Goal: Task Accomplishment & Management: Complete application form

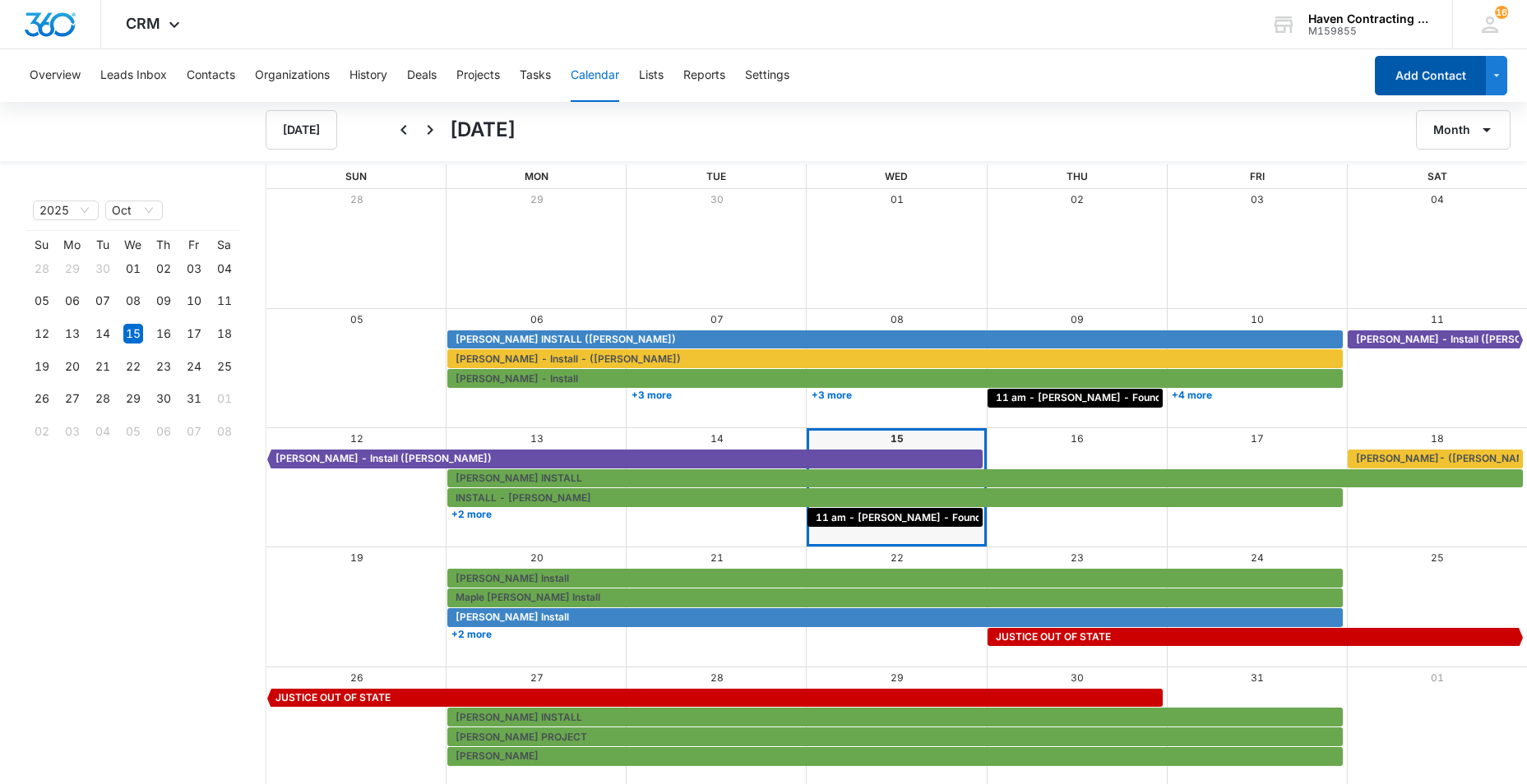
click at [1409, 88] on button "Add Contact" at bounding box center [1430, 75] width 111 height 39
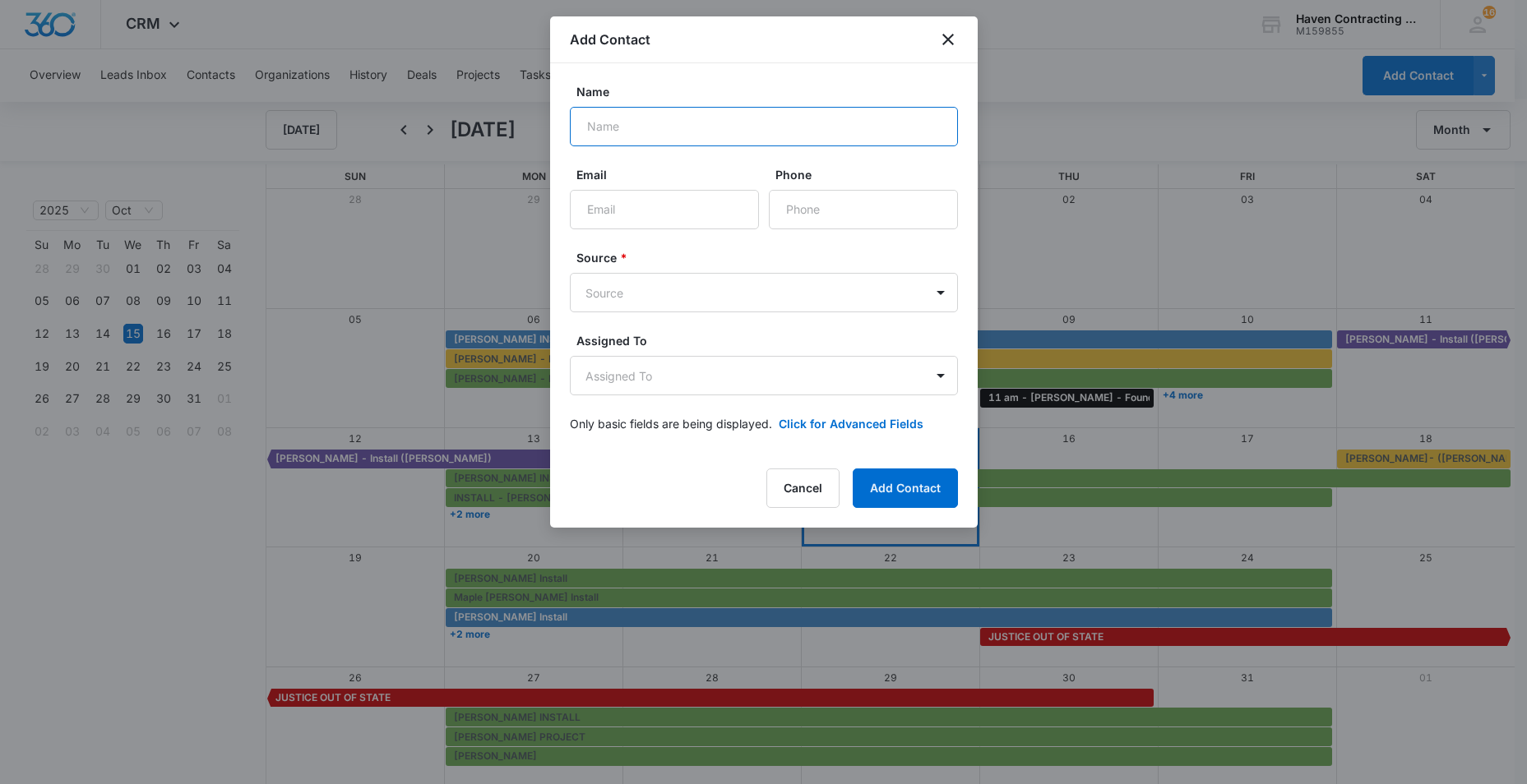
click at [593, 136] on input "Name" at bounding box center [764, 126] width 388 height 39
type input "Yuliana Vargas"
click at [589, 217] on input "Email" at bounding box center [665, 210] width 189 height 39
type input "vyuliana850@gmail.com"
click at [801, 215] on input "Phone" at bounding box center [864, 210] width 189 height 39
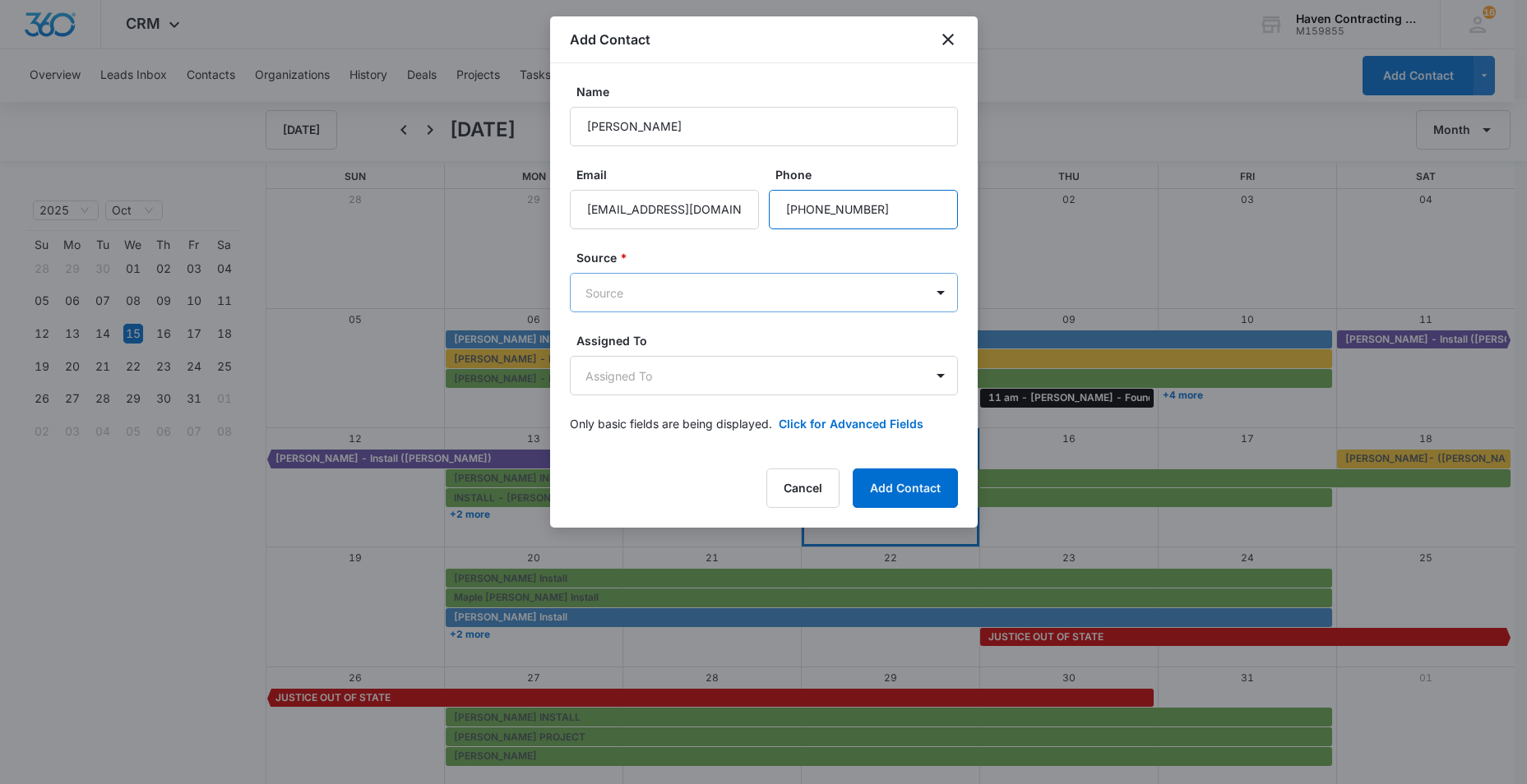
type input "(870) 805-4459"
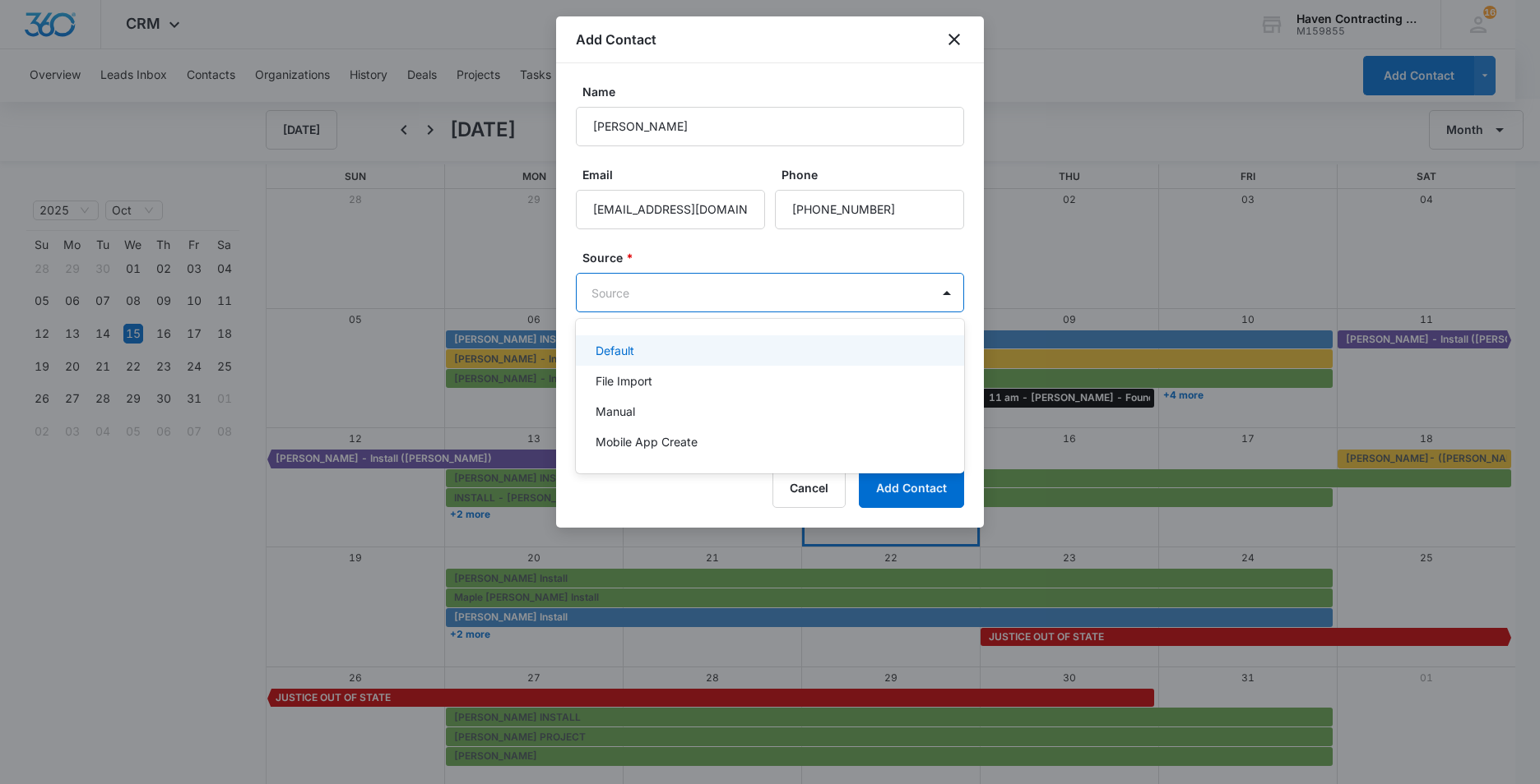
click at [612, 300] on body "CRM Apps Reputation Websites Forms CRM Email Social Ads Intelligence Brand Sett…" at bounding box center [770, 392] width 1540 height 784
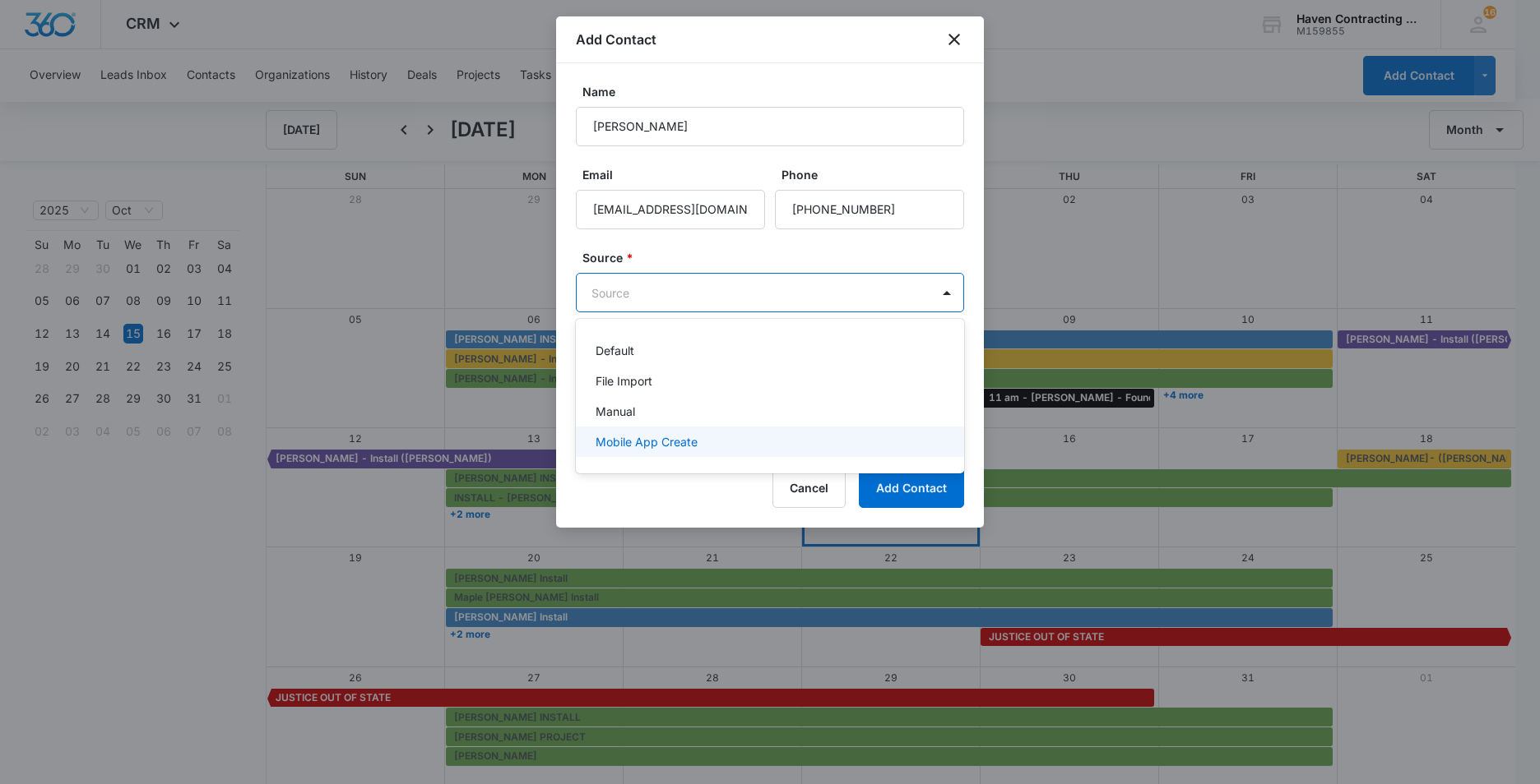
drag, startPoint x: 608, startPoint y: 439, endPoint x: 605, endPoint y: 425, distance: 14.3
click at [608, 440] on p "Mobile App Create" at bounding box center [647, 442] width 102 height 18
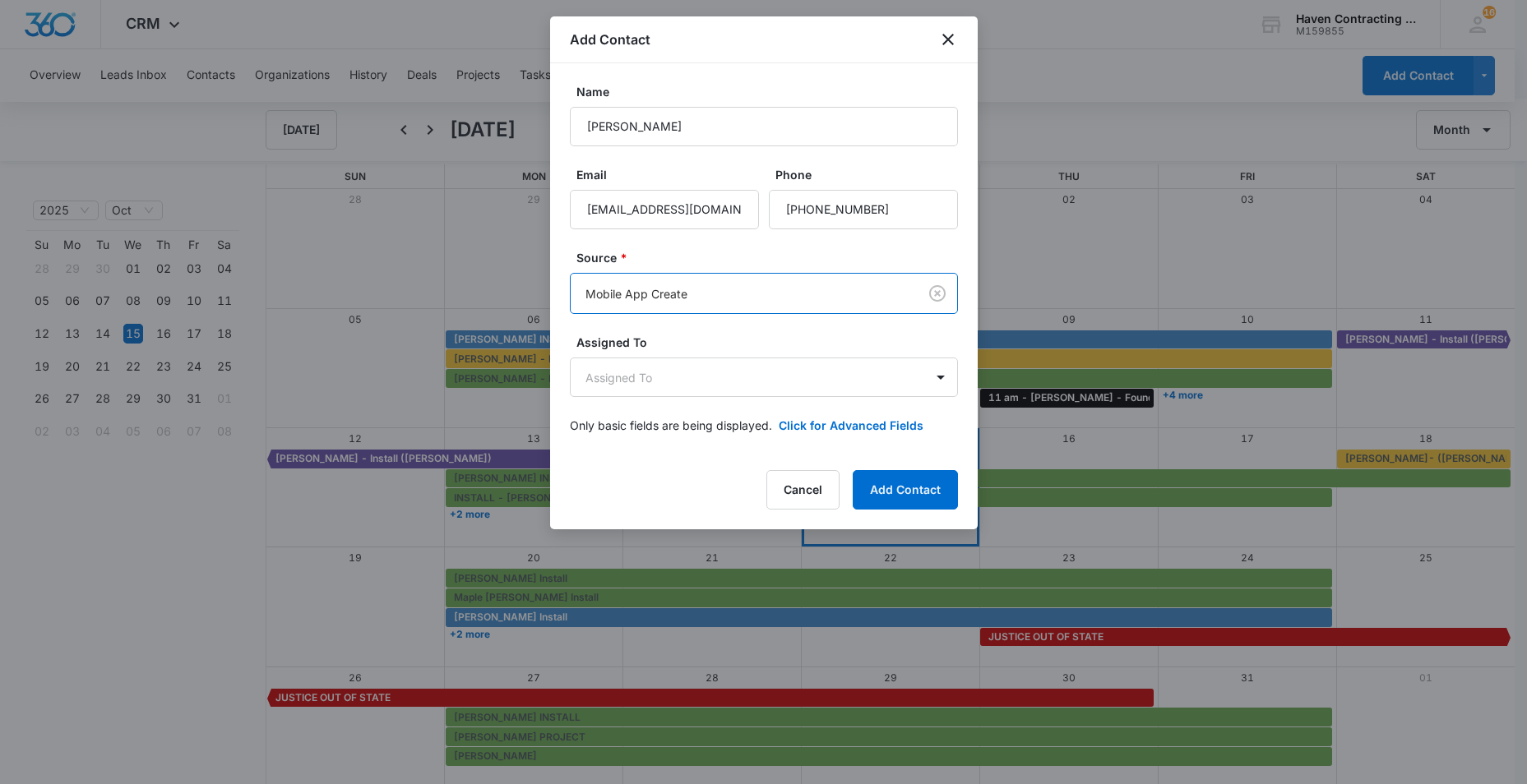
click at [564, 373] on div "Name Yuliana Vargas Email vyuliana850@gmail.com Phone Source * option Mobile Ap…" at bounding box center [763, 258] width 427 height 390
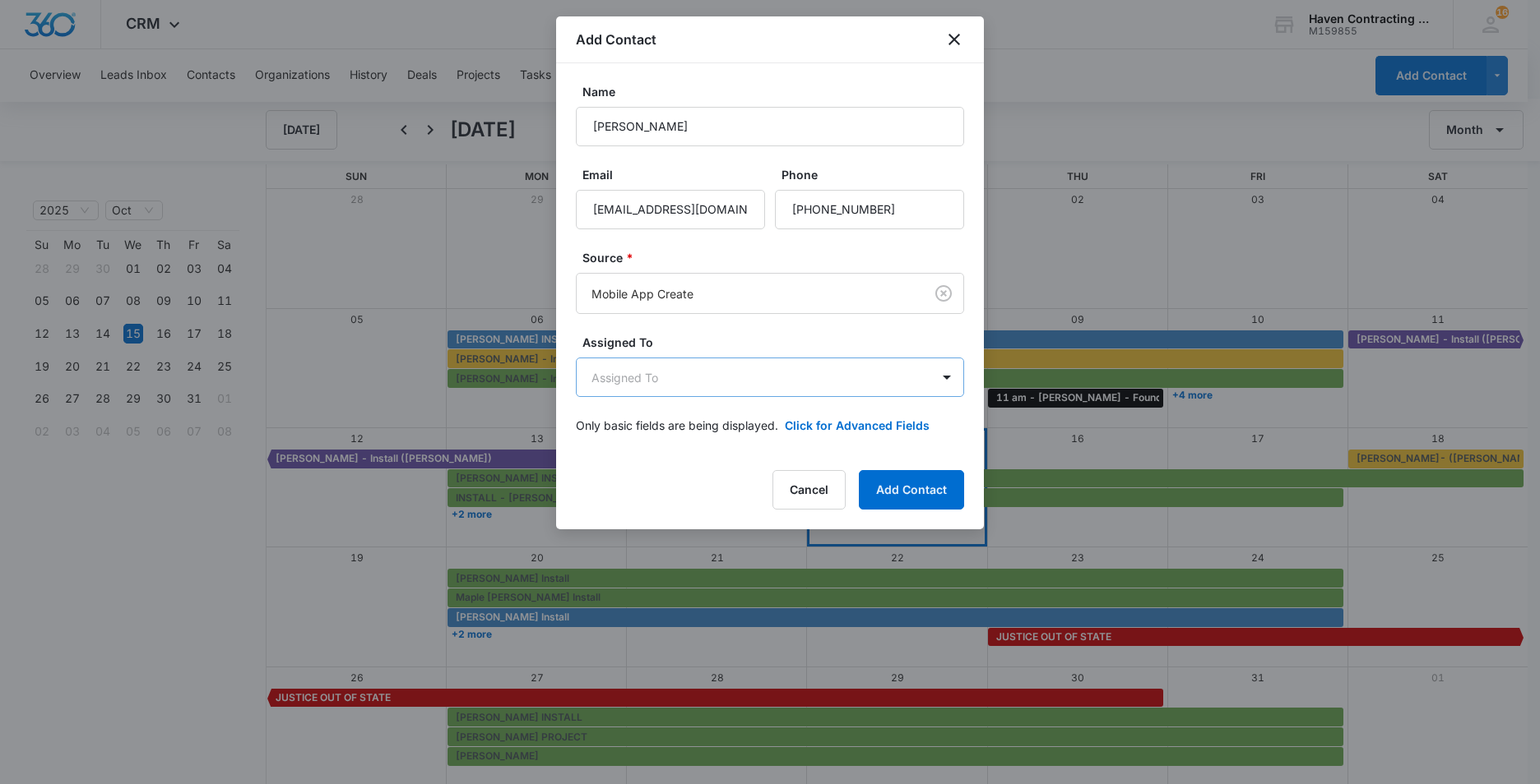
click at [604, 377] on body "CRM Apps Reputation Websites Forms CRM Email Social Ads Intelligence Brand Sett…" at bounding box center [770, 393] width 1540 height 786
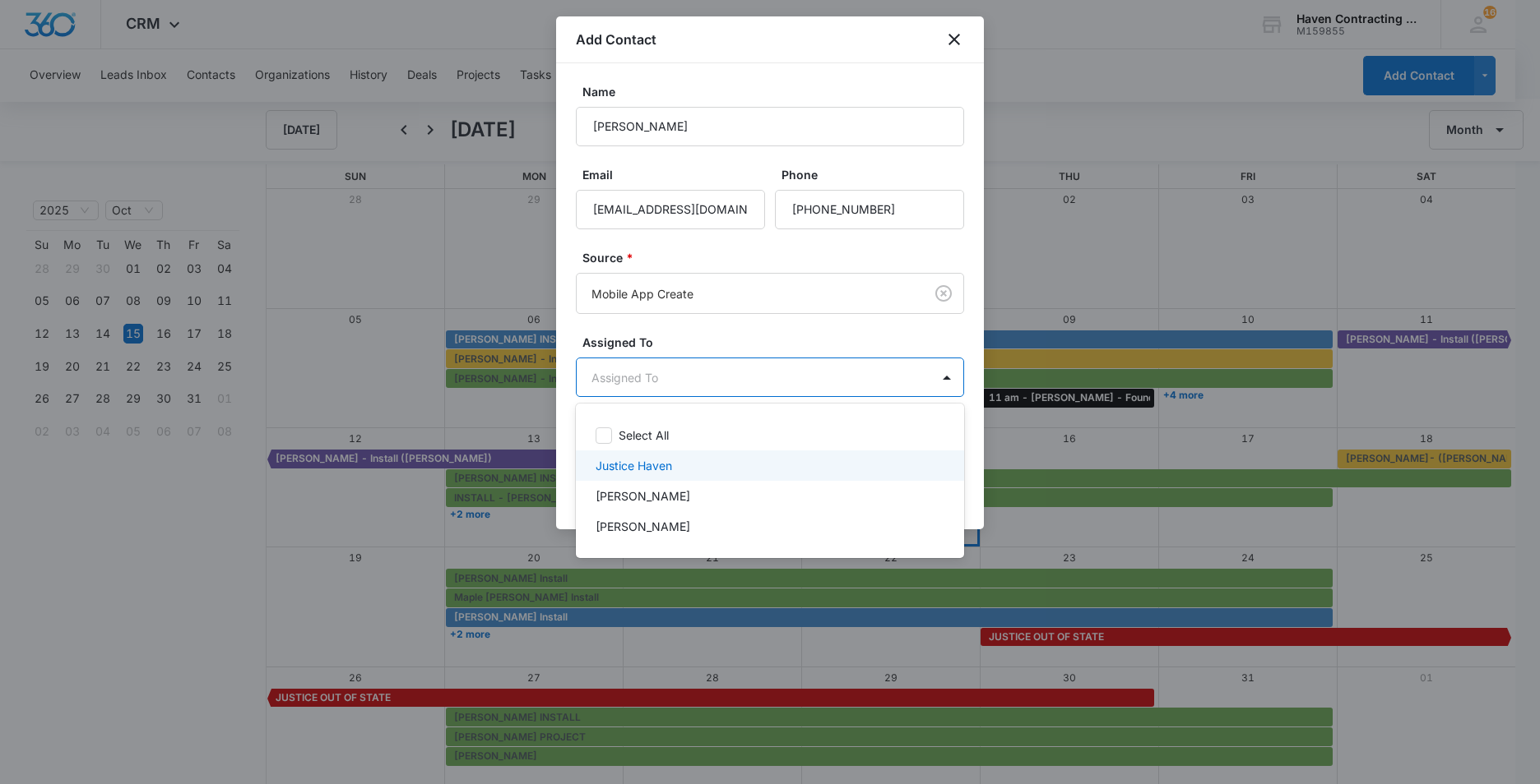
click at [612, 461] on p "Justice Haven" at bounding box center [634, 466] width 76 height 18
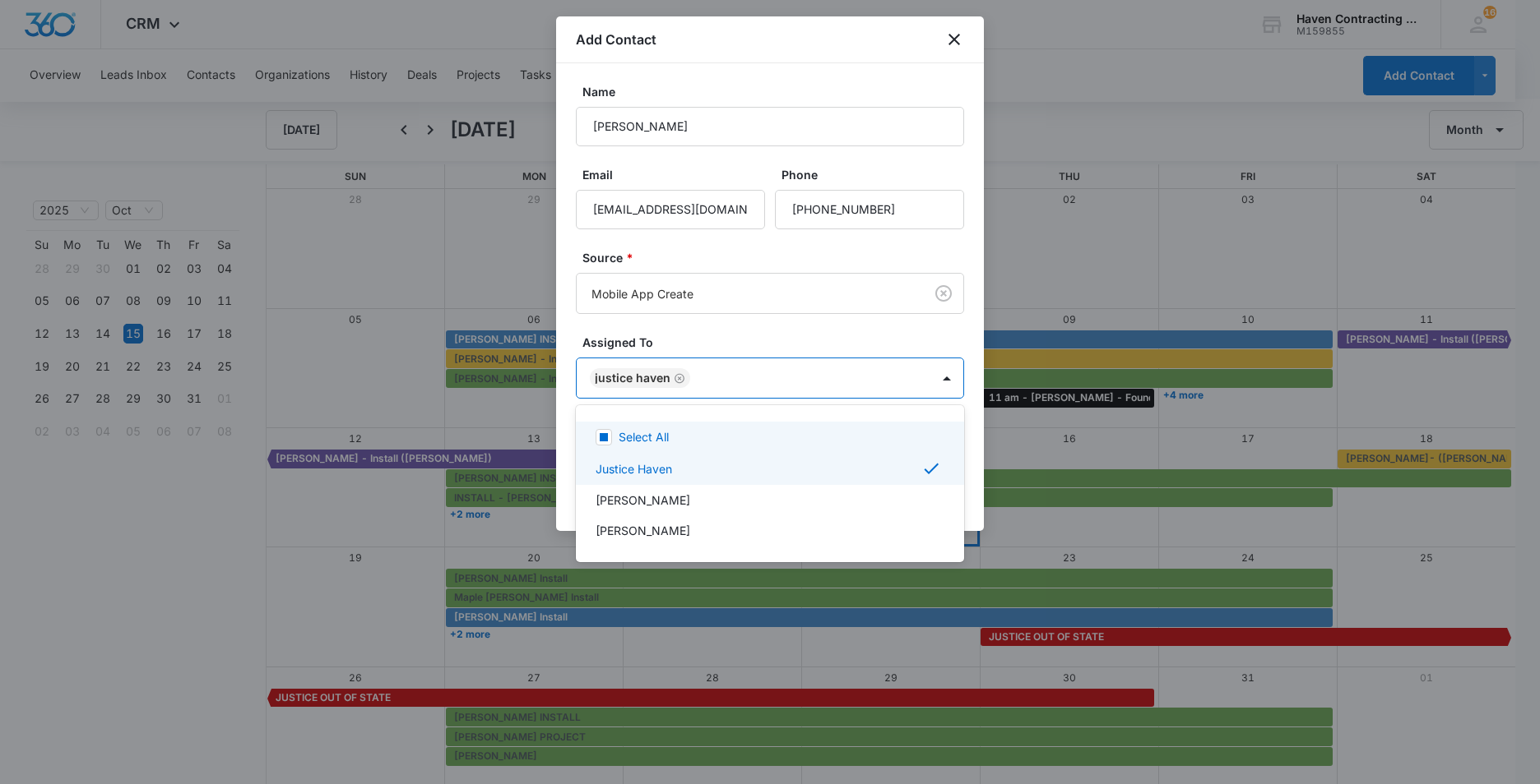
click at [568, 457] on div at bounding box center [770, 392] width 1540 height 784
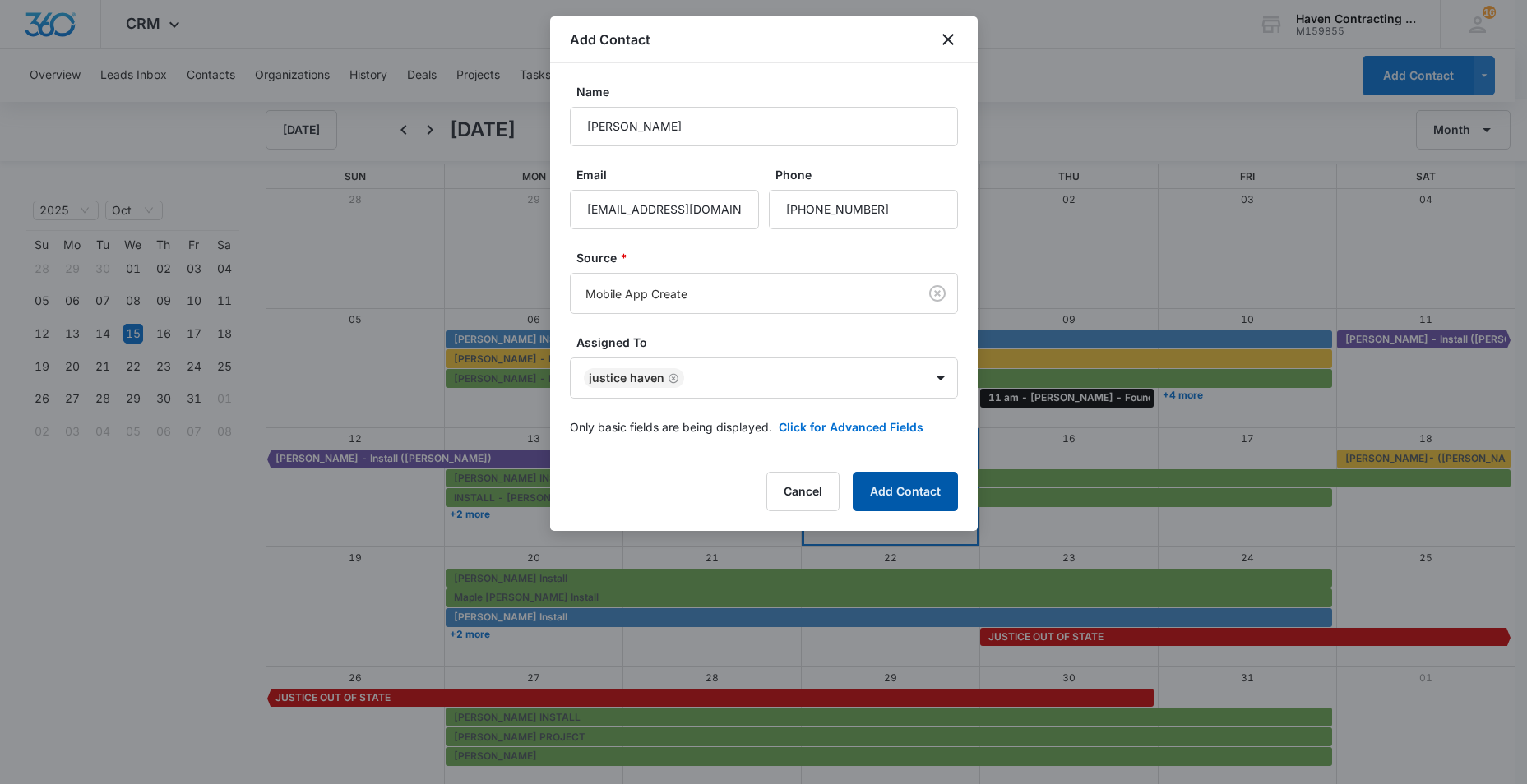
drag, startPoint x: 893, startPoint y: 493, endPoint x: 880, endPoint y: 498, distance: 13.9
click at [886, 495] on button "Add Contact" at bounding box center [905, 491] width 105 height 39
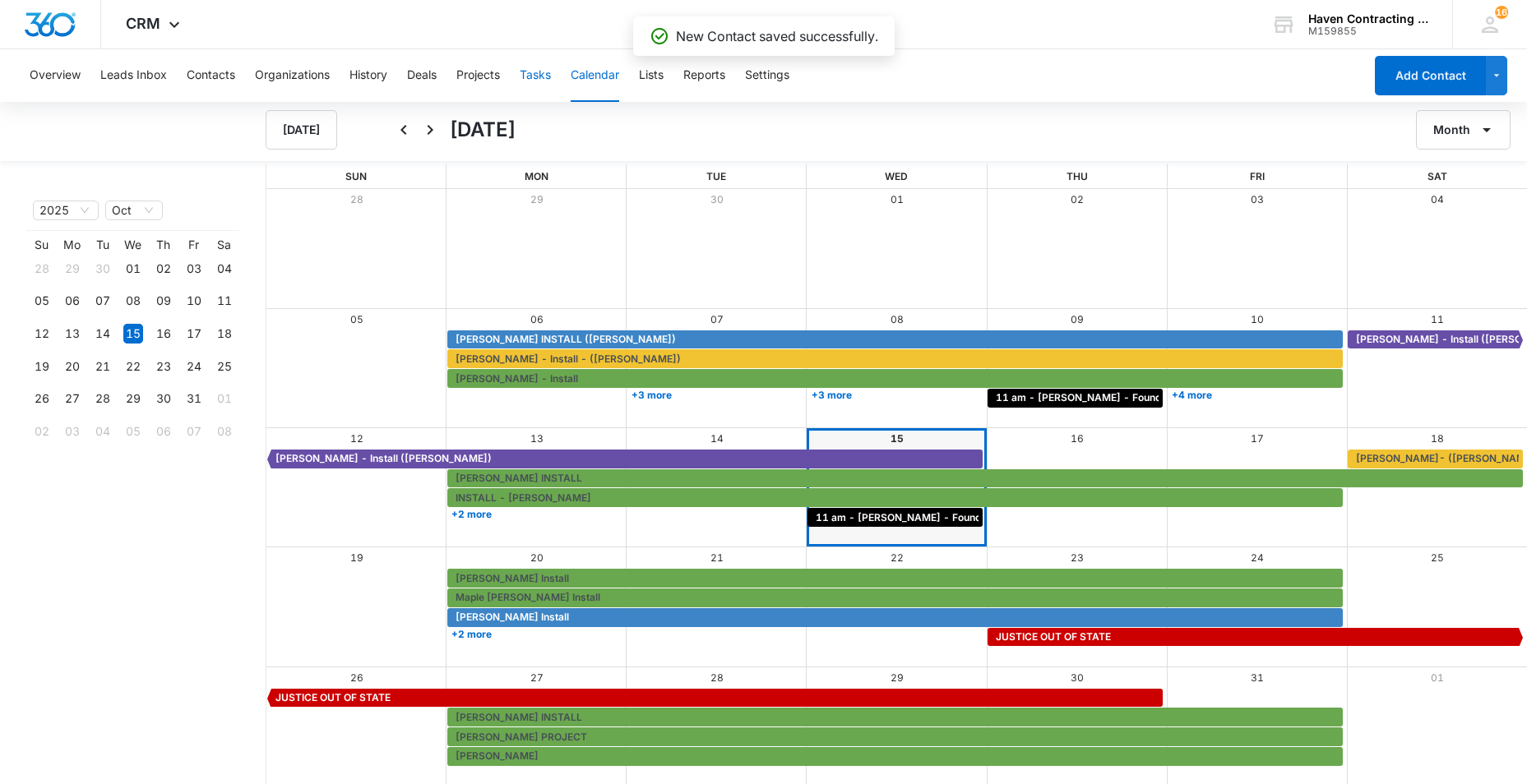
click at [528, 77] on button "Tasks" at bounding box center [535, 75] width 32 height 53
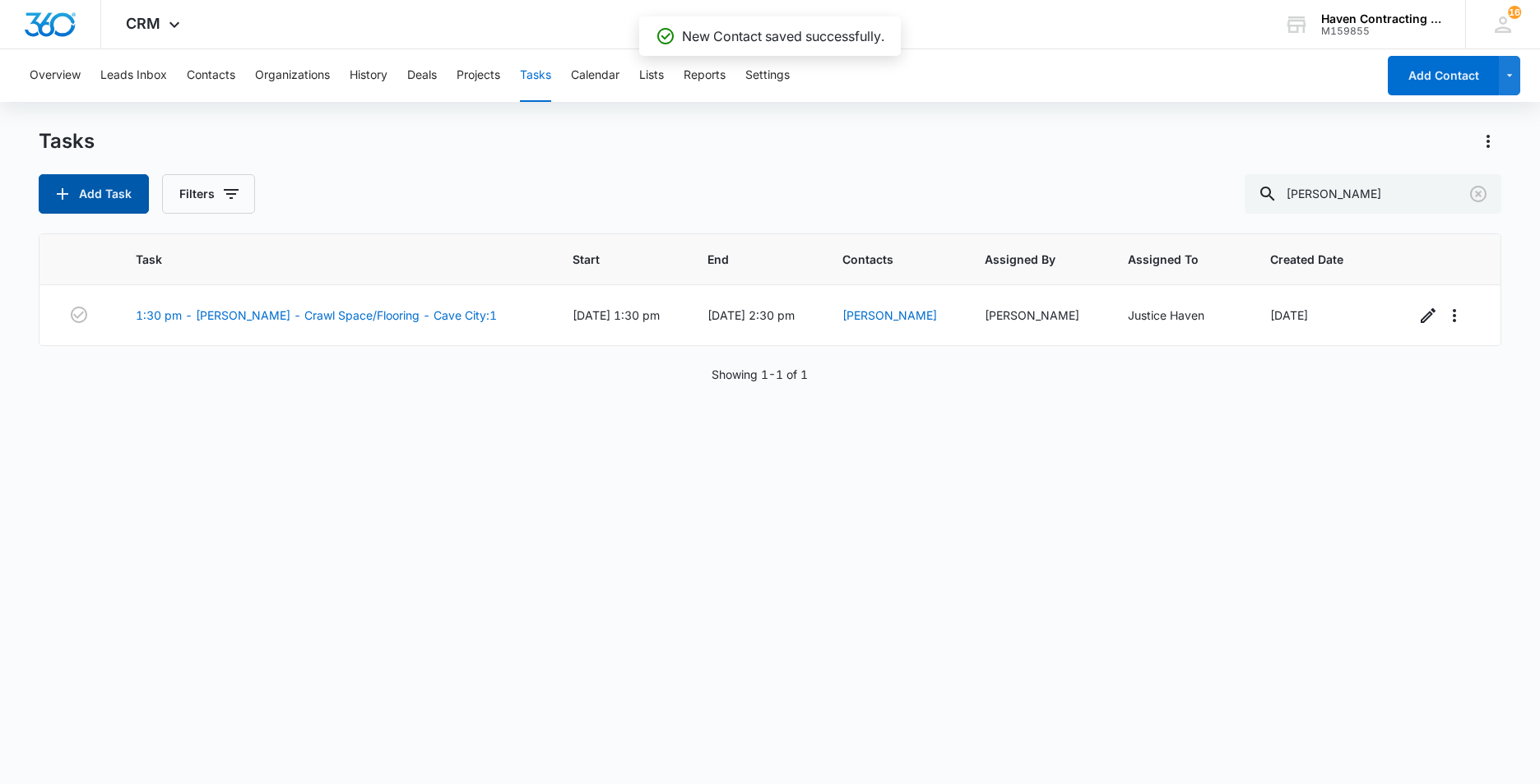
click at [95, 196] on button "Add Task" at bounding box center [94, 194] width 111 height 39
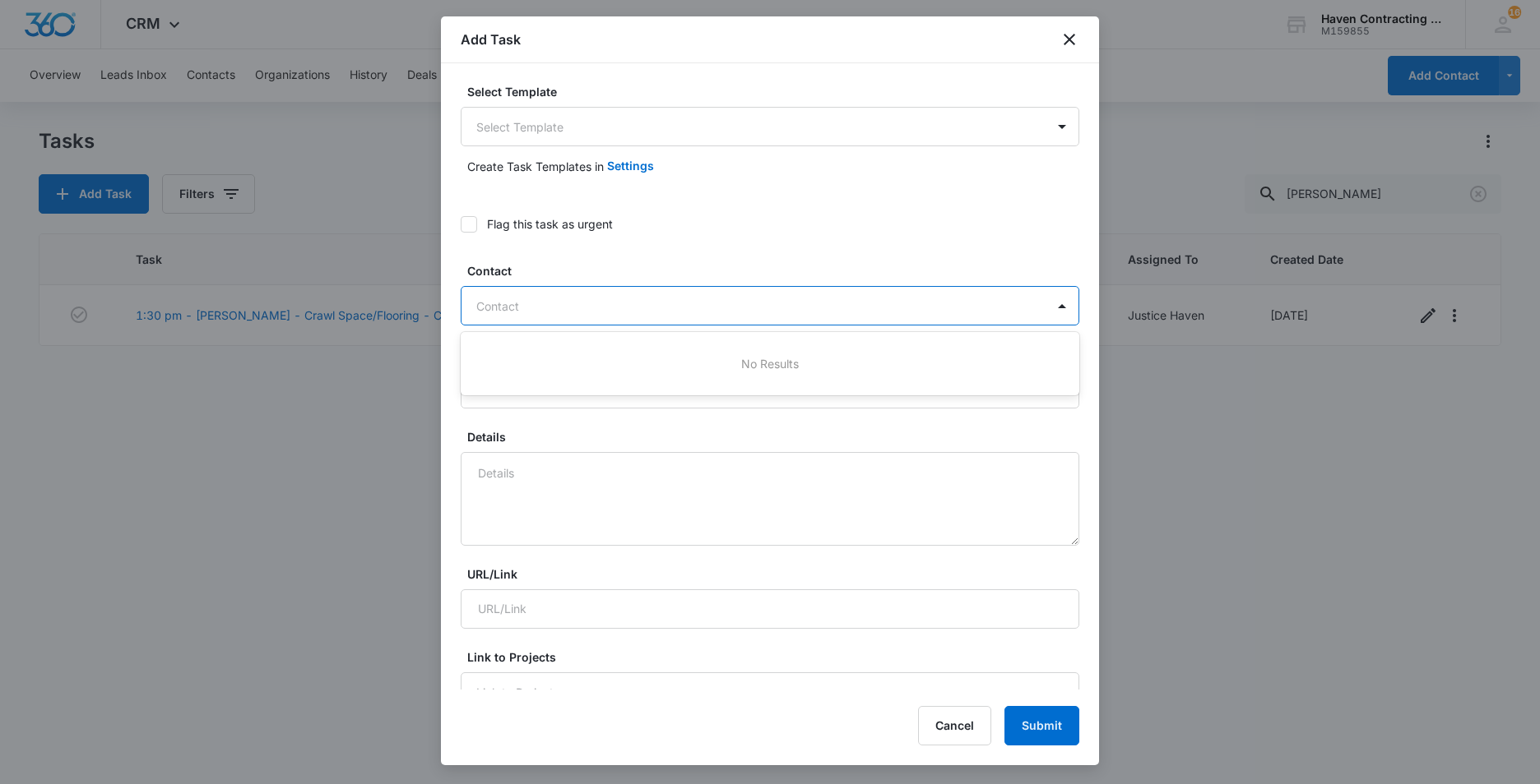
drag, startPoint x: 493, startPoint y: 303, endPoint x: 712, endPoint y: 311, distance: 219.1
click at [493, 303] on div at bounding box center [760, 305] width 568 height 20
type input "y"
type input "Yuliana Vargas"
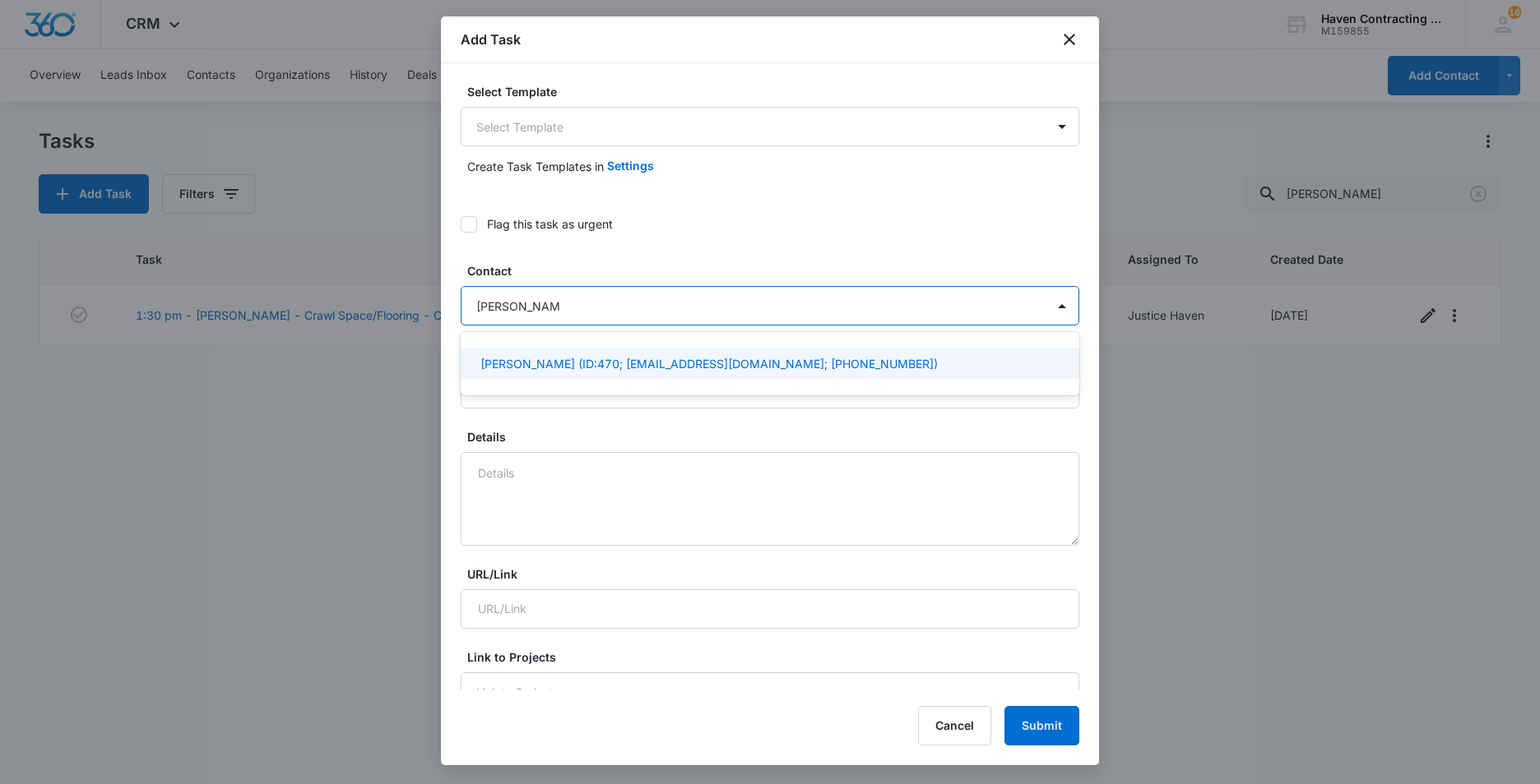
click at [527, 361] on p "Yuliana Vargas (ID:470; vyuliana850@gmail.com; (870) 805-4459)" at bounding box center [708, 364] width 457 height 18
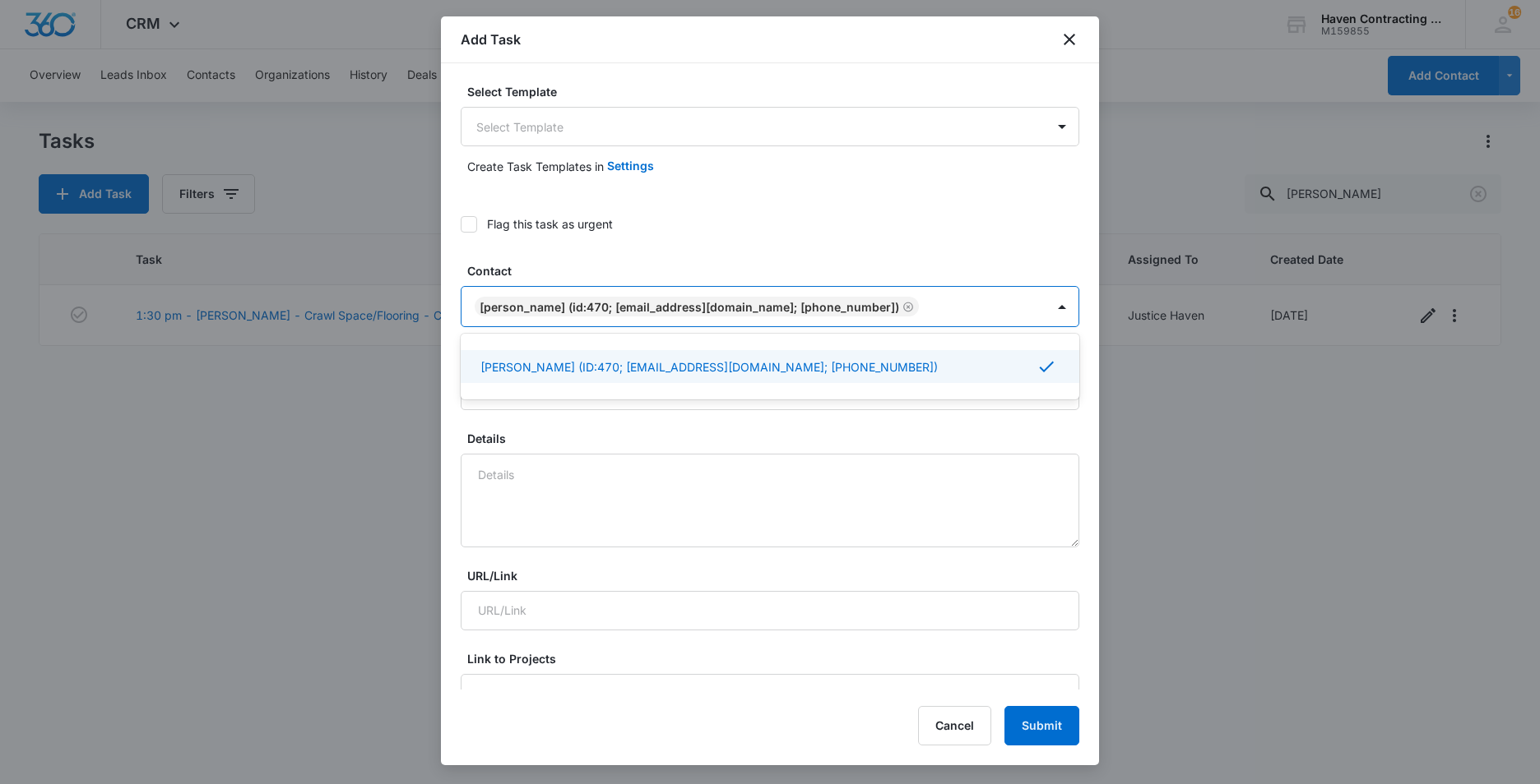
click at [454, 372] on div "Select Template Select Template Create Task Templates in Settings Flag this tas…" at bounding box center [770, 376] width 658 height 626
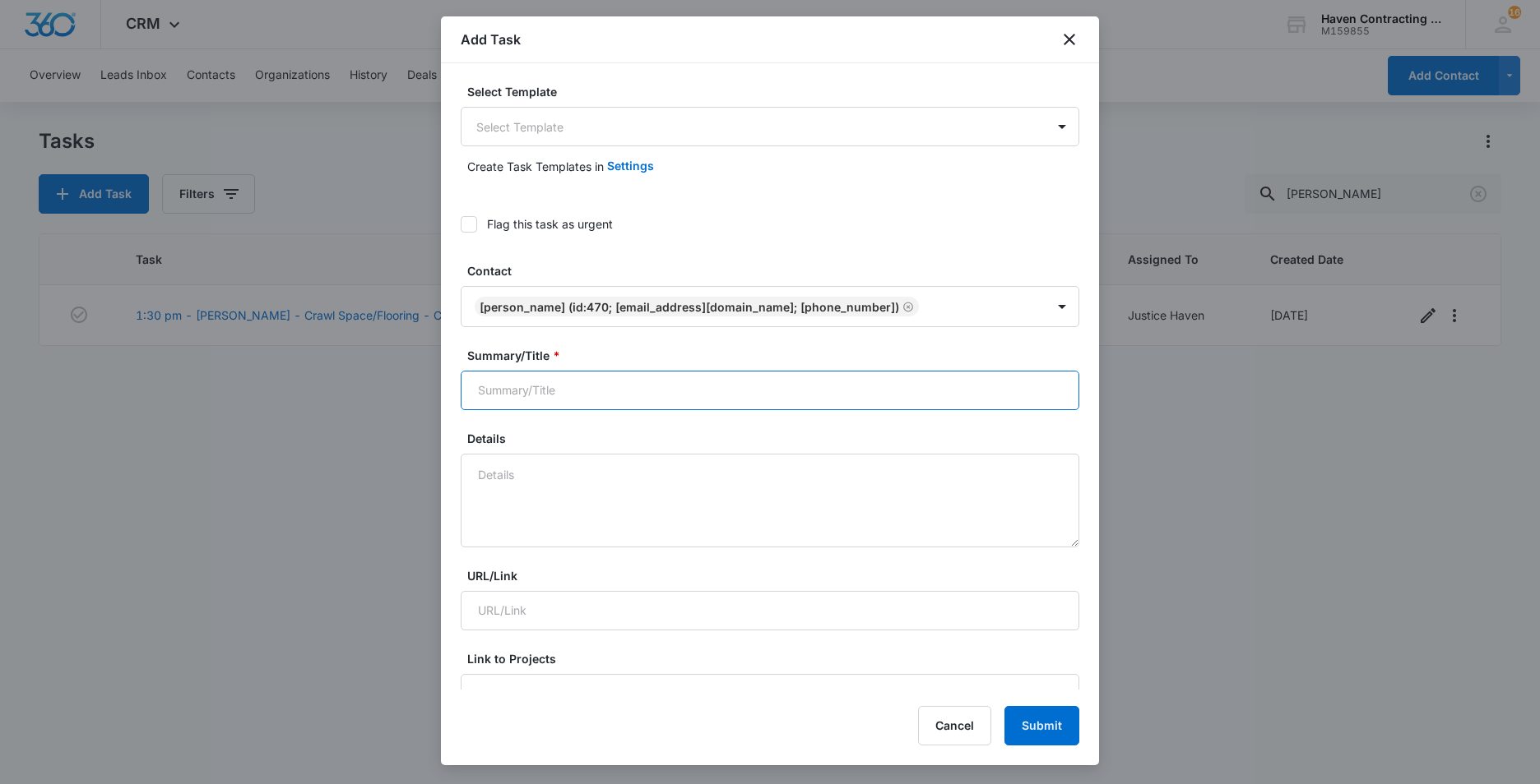
click at [488, 399] on input "Summary/Title *" at bounding box center [770, 390] width 619 height 39
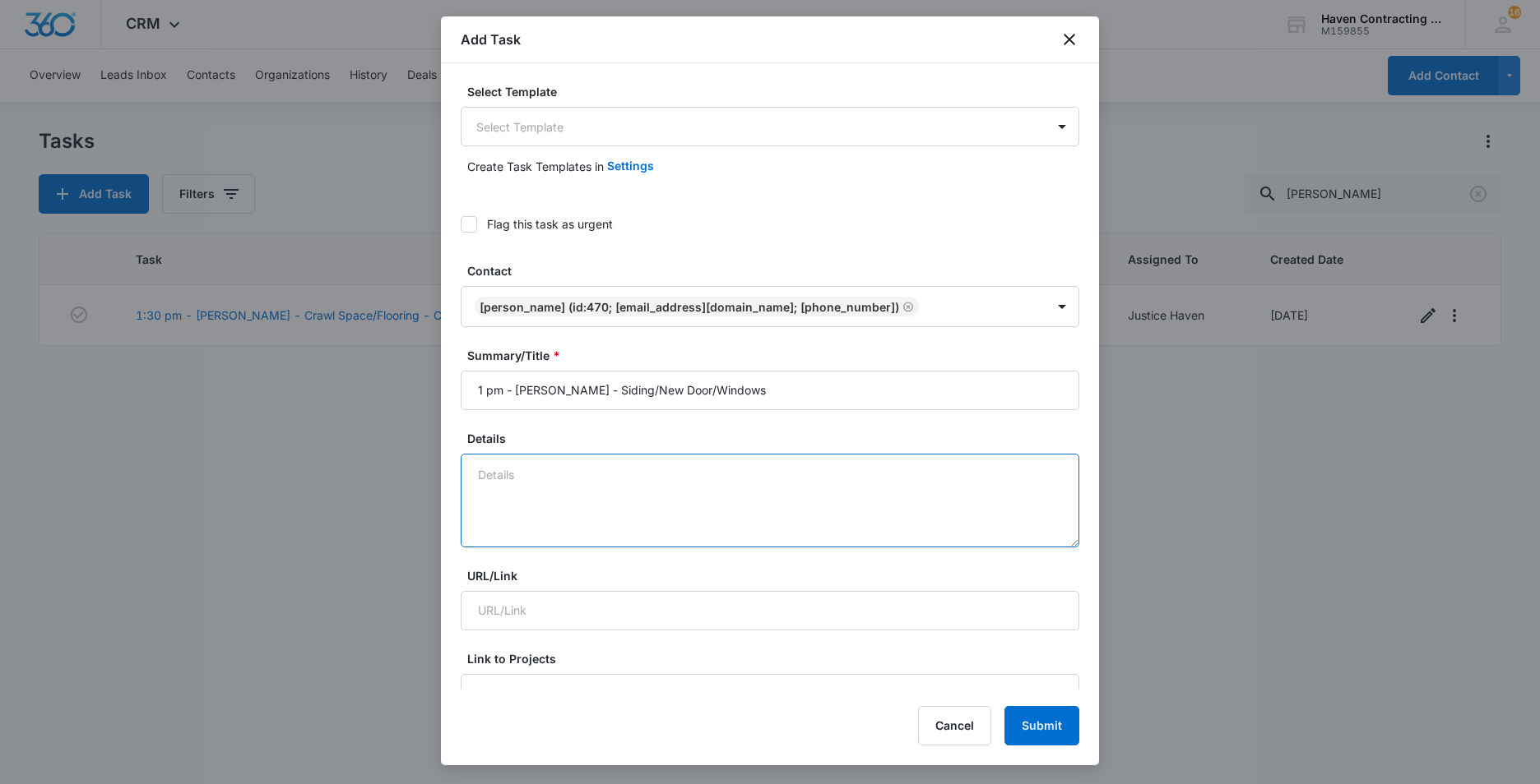
click at [478, 472] on textarea "Details" at bounding box center [770, 500] width 619 height 94
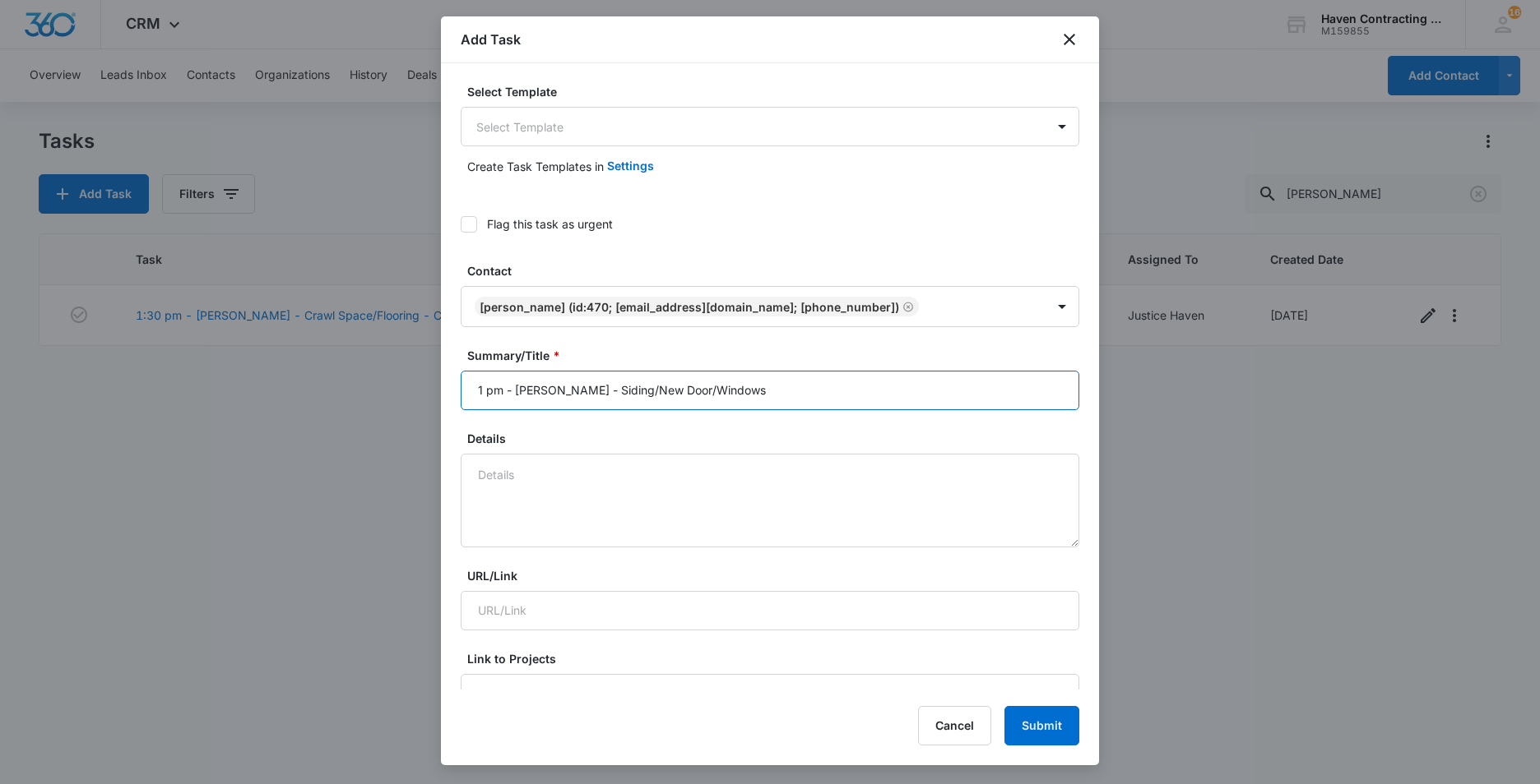
click at [760, 395] on input "1 pm - Yuliana Vargas - Siding/New Door/Windows" at bounding box center [770, 390] width 619 height 39
type input "1 pm - [PERSON_NAME] - Siding/New Door/Windows - [GEOGRAPHIC_DATA]"
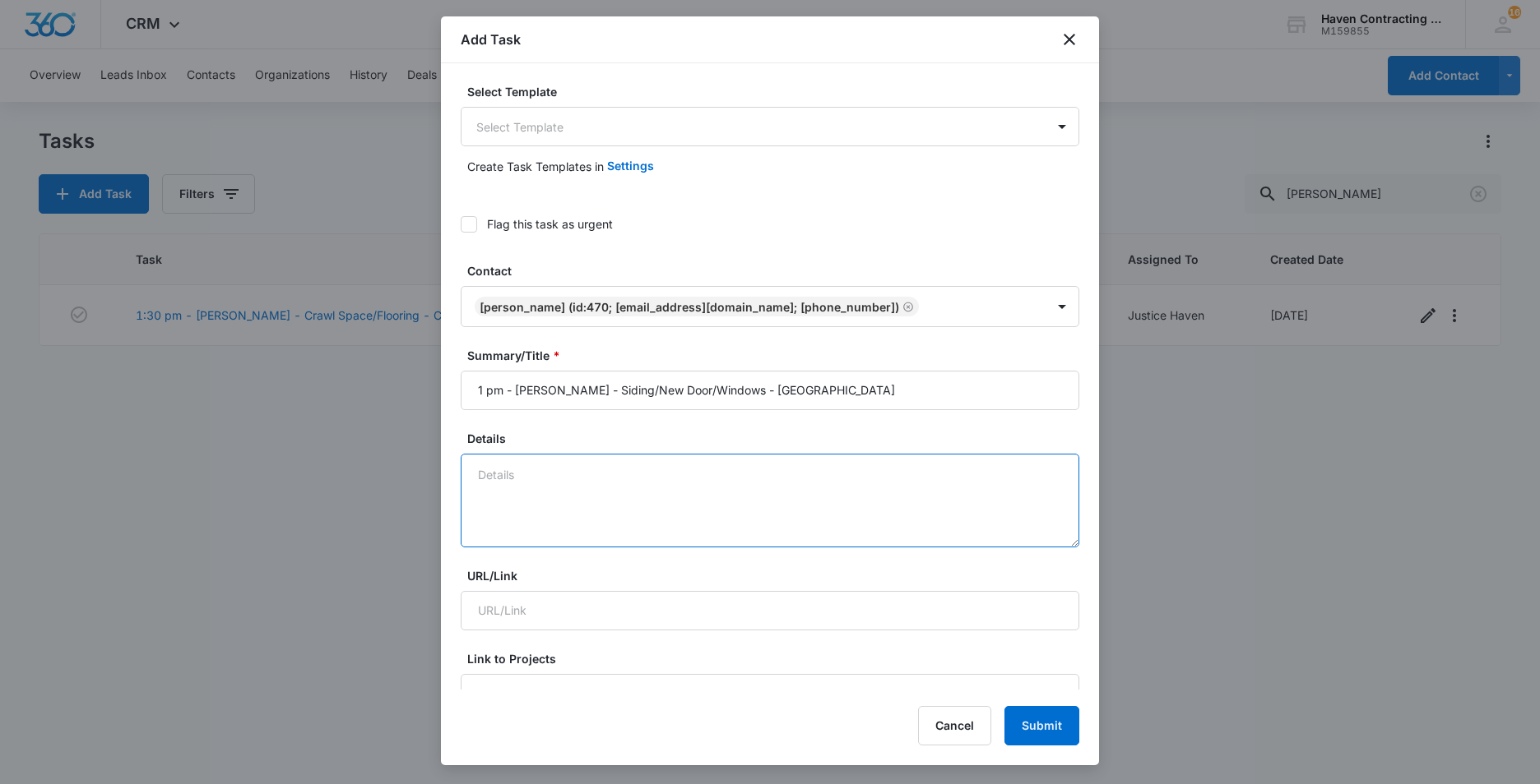
drag, startPoint x: 486, startPoint y: 473, endPoint x: 752, endPoint y: 439, distance: 268.2
click at [487, 473] on textarea "Details" at bounding box center [770, 500] width 619 height 94
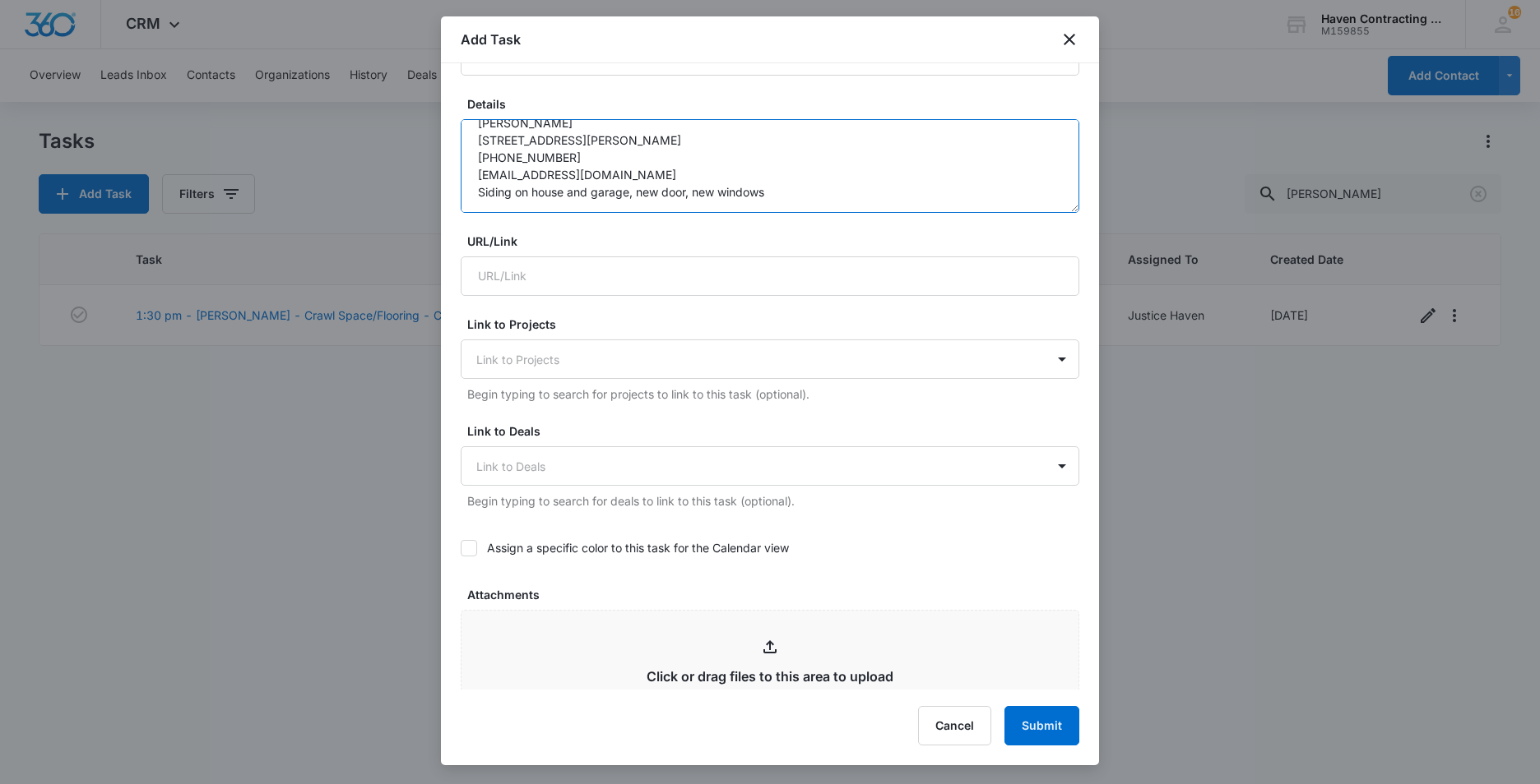
scroll to position [411, 0]
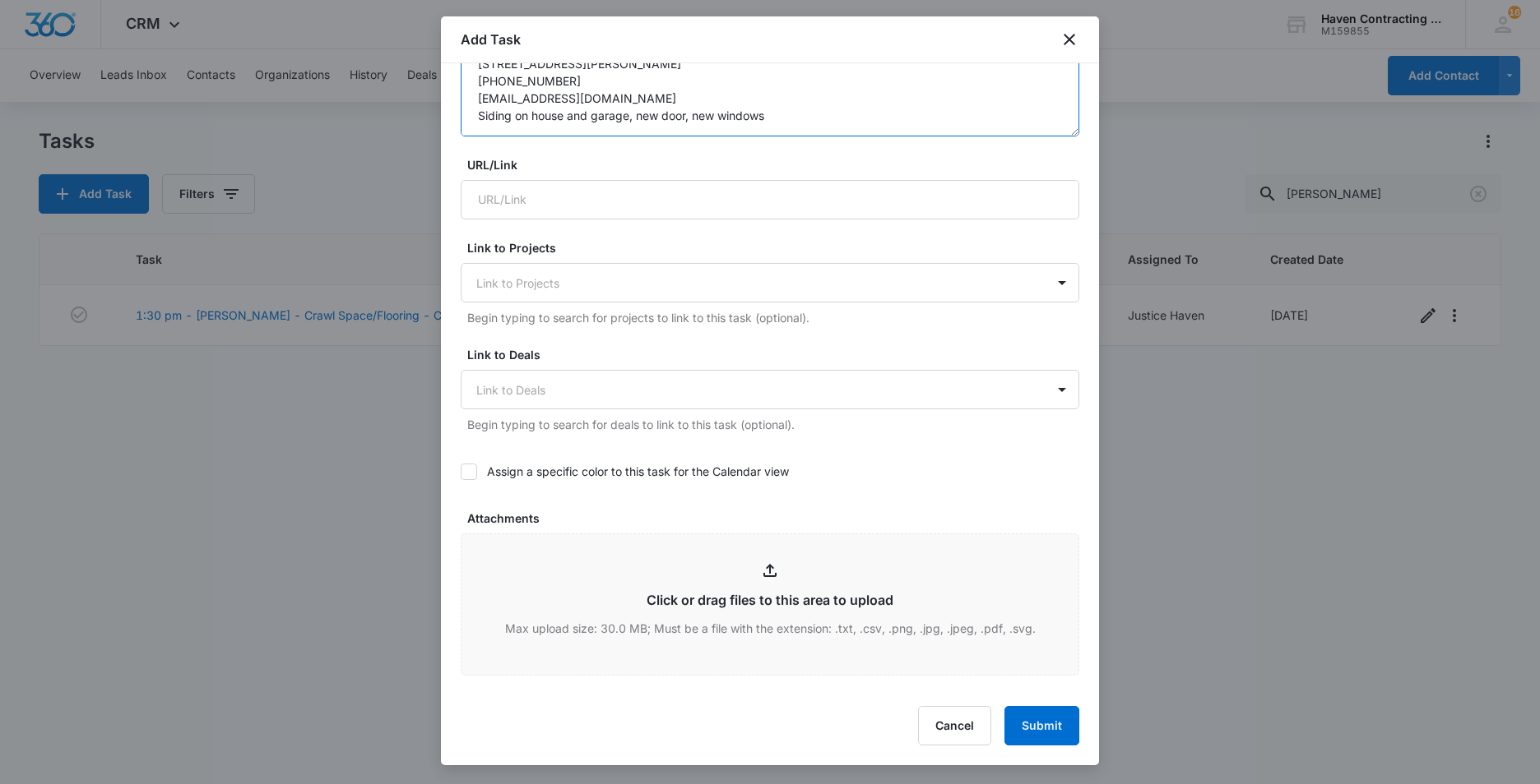
type textarea "Yuliana Vargas 1346 Porter Street Batesville, AR 72501 870-805-4459 vyuliana850…"
click at [469, 478] on icon at bounding box center [469, 472] width 15 height 15
click at [461, 472] on input "Assign a specific color to this task for the Calendar view" at bounding box center [461, 472] width 0 height 0
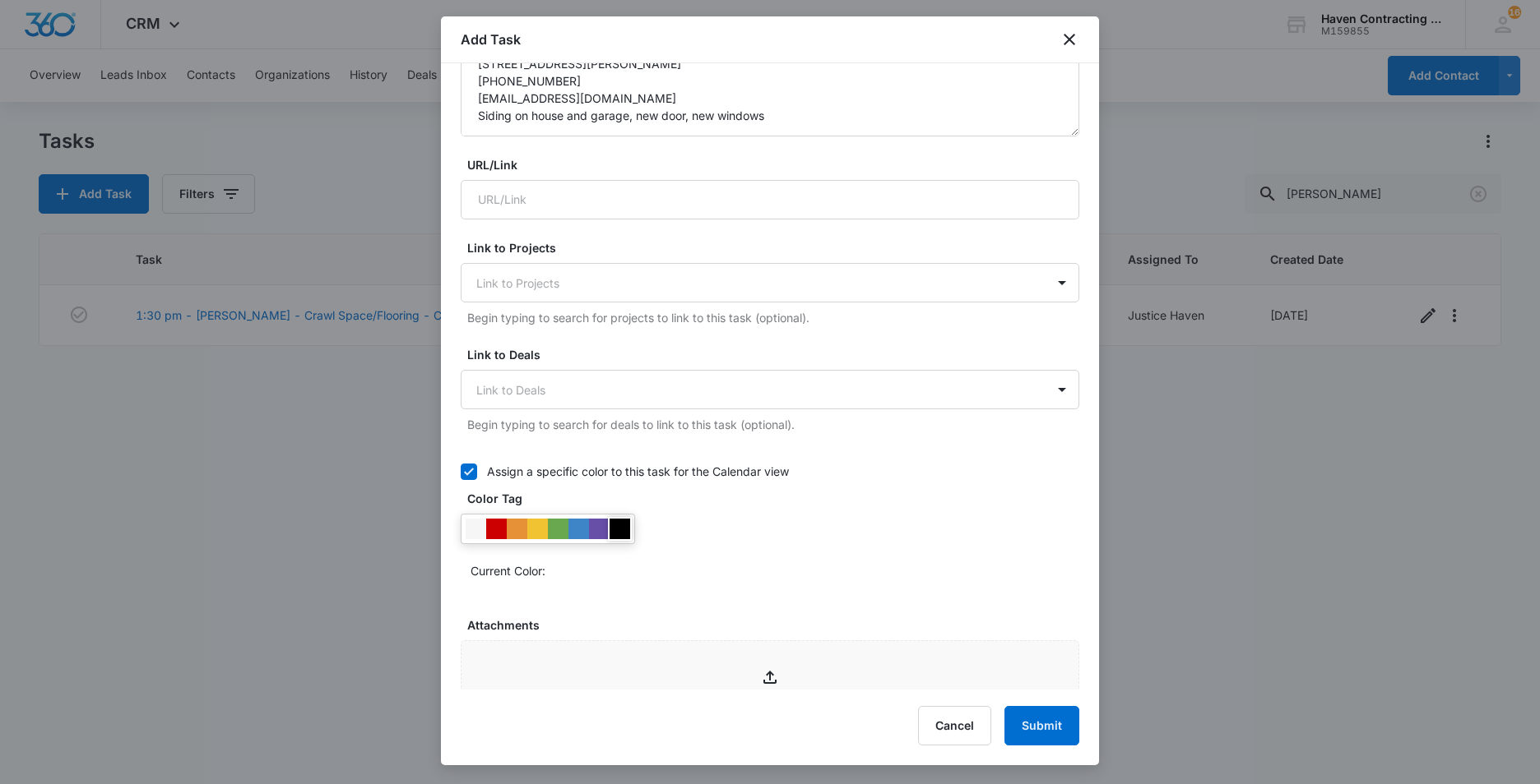
click at [620, 530] on div at bounding box center [620, 529] width 20 height 20
click at [444, 604] on div "Select Template Select Template Create Task Templates in Settings Flag this tas…" at bounding box center [770, 376] width 658 height 626
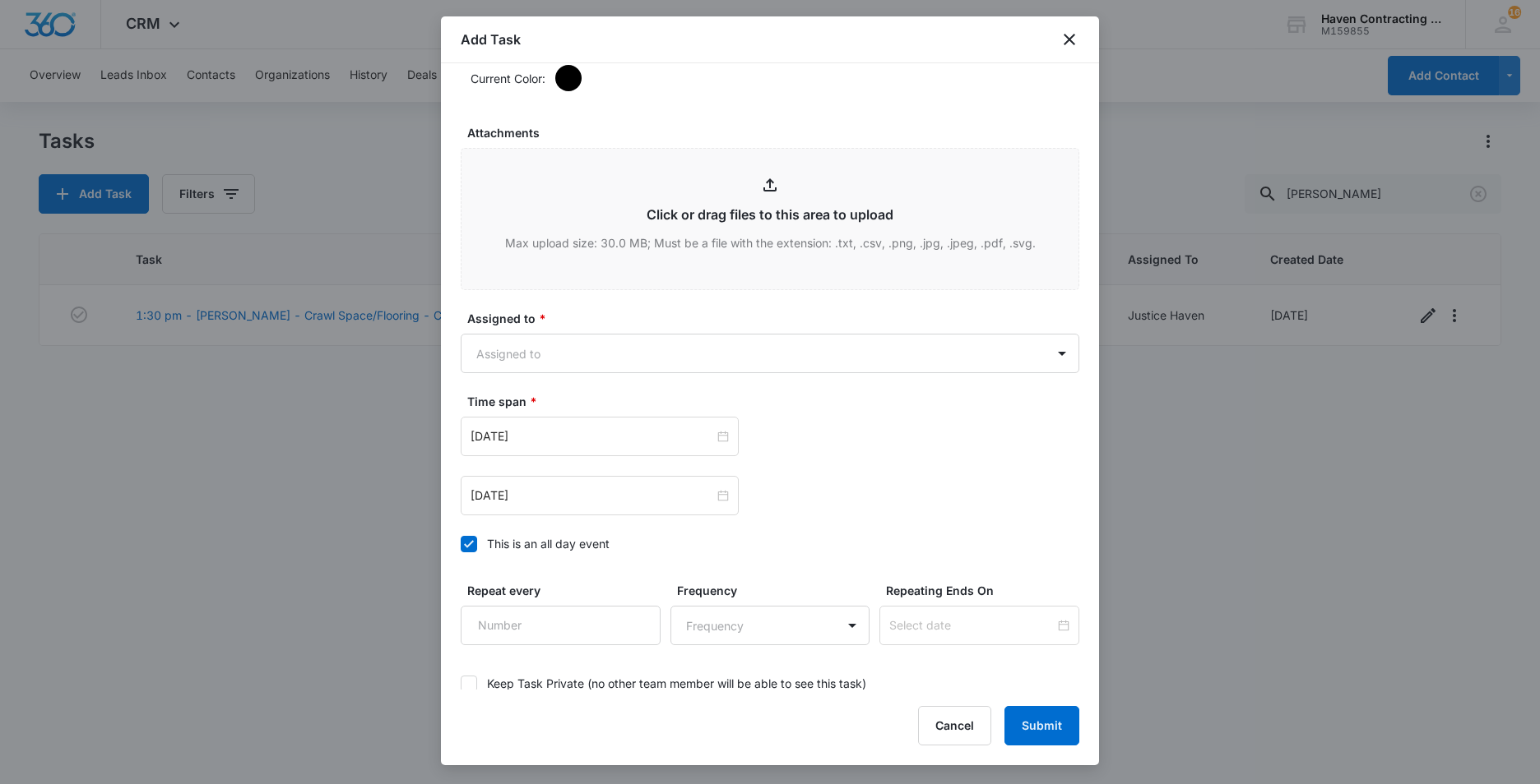
scroll to position [904, 0]
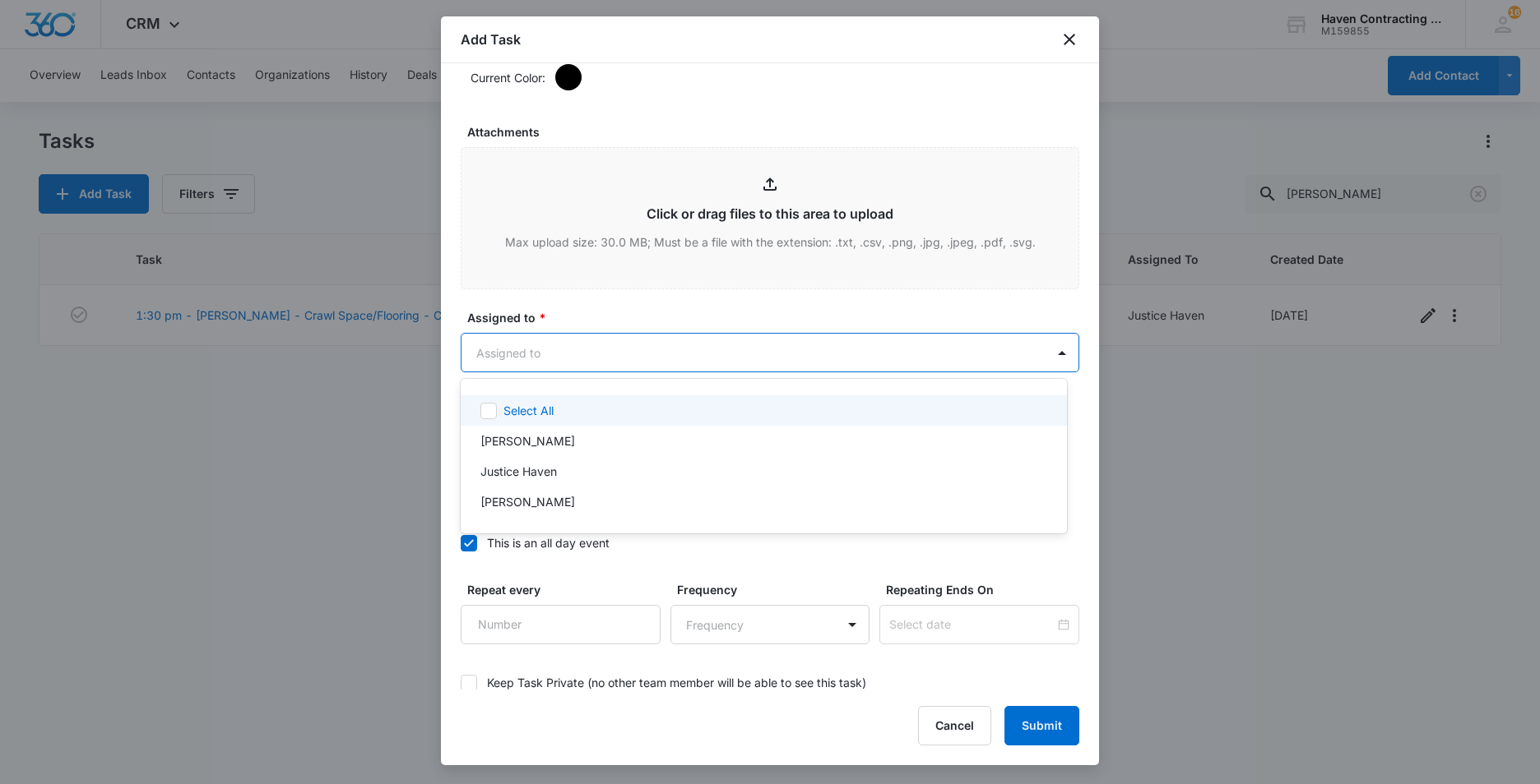
click at [481, 362] on body "CRM Apps Reputation Websites Forms CRM Email Social Ads Intelligence Brand Sett…" at bounding box center [770, 392] width 1540 height 784
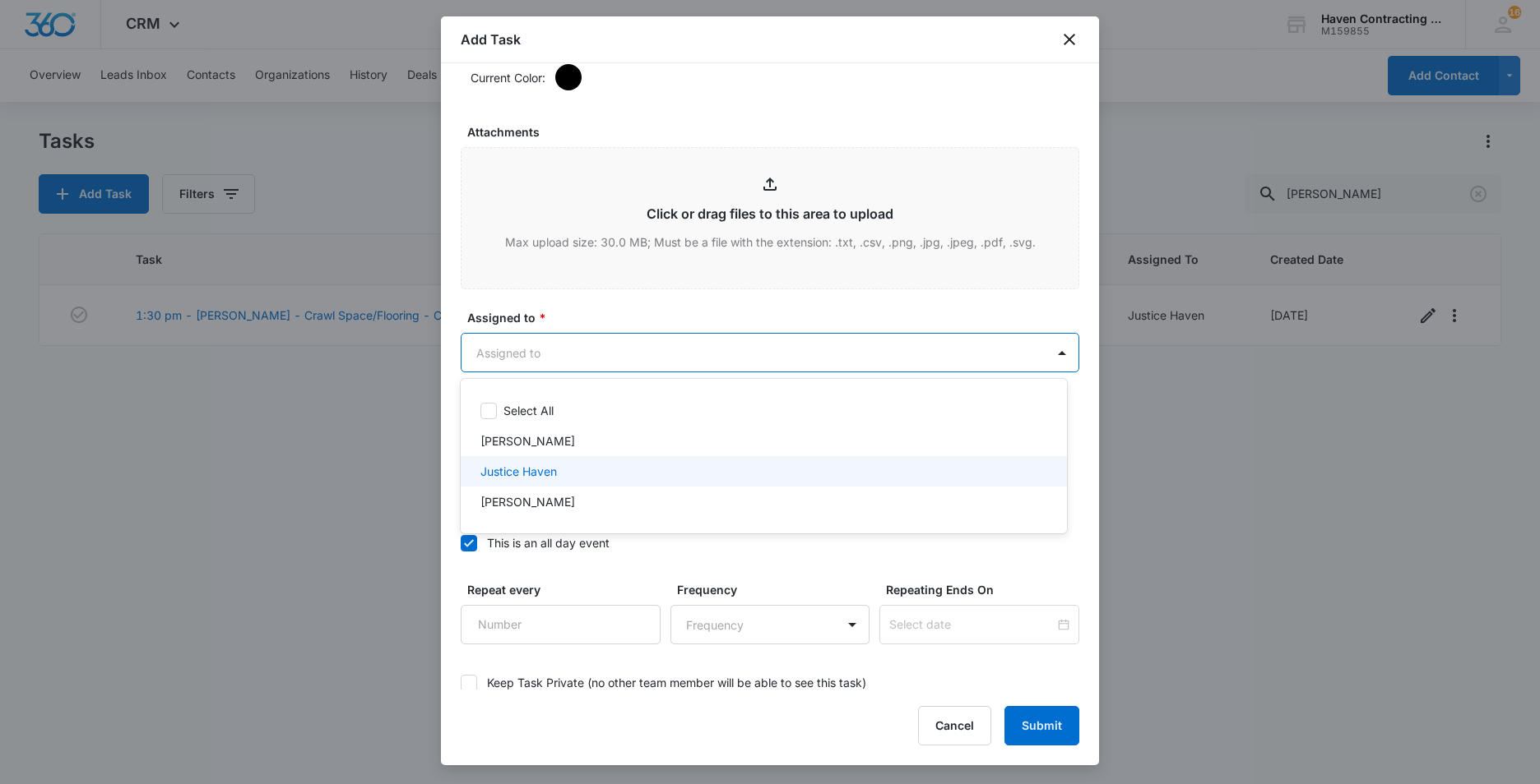
click at [491, 474] on p "Justice Haven" at bounding box center [518, 472] width 76 height 18
click at [454, 492] on div at bounding box center [770, 392] width 1540 height 784
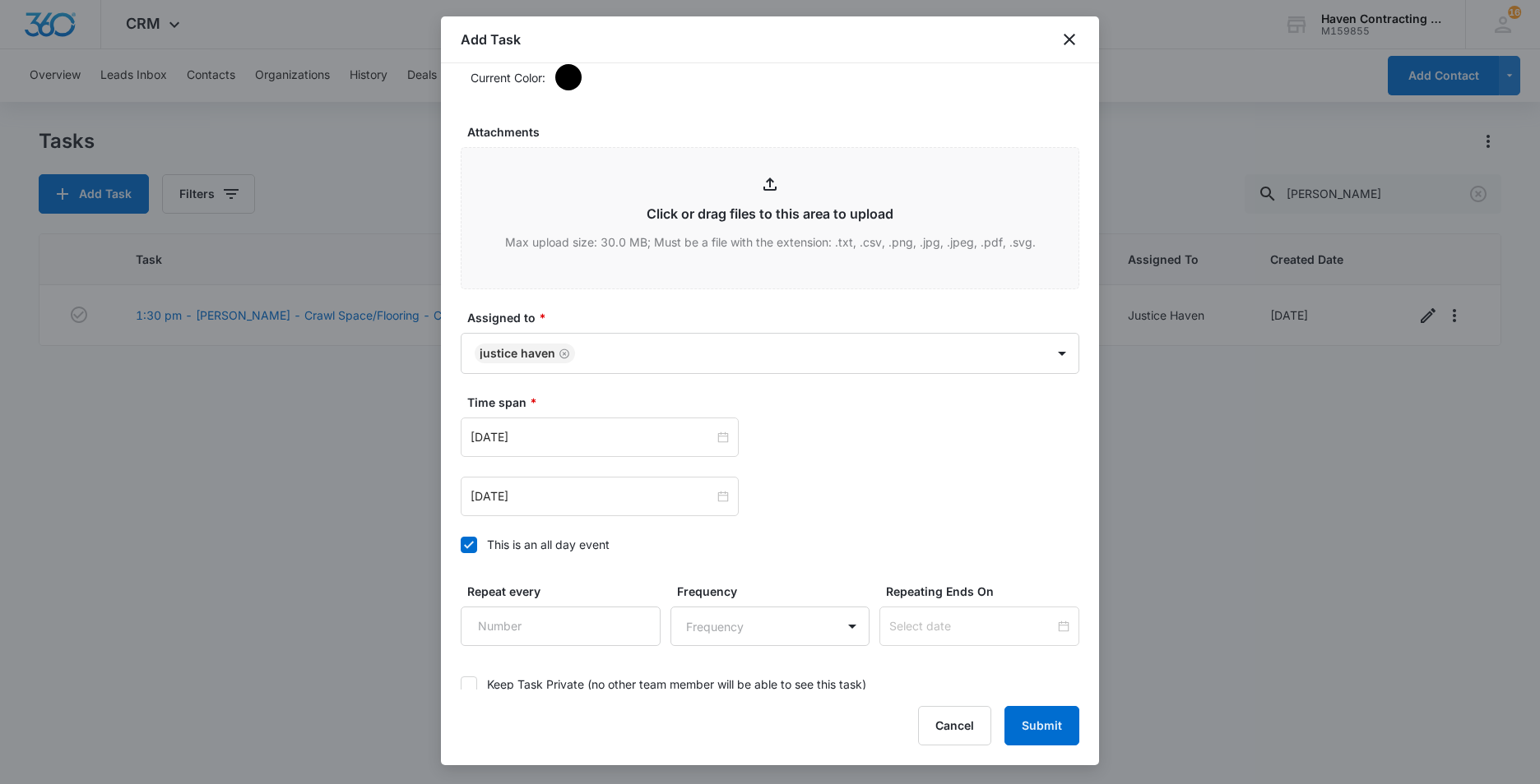
click at [465, 543] on icon at bounding box center [469, 545] width 15 height 15
click at [461, 545] on input "This is an all day event" at bounding box center [461, 545] width 0 height 0
click at [562, 437] on input "Oct 15, 2025" at bounding box center [591, 437] width 243 height 18
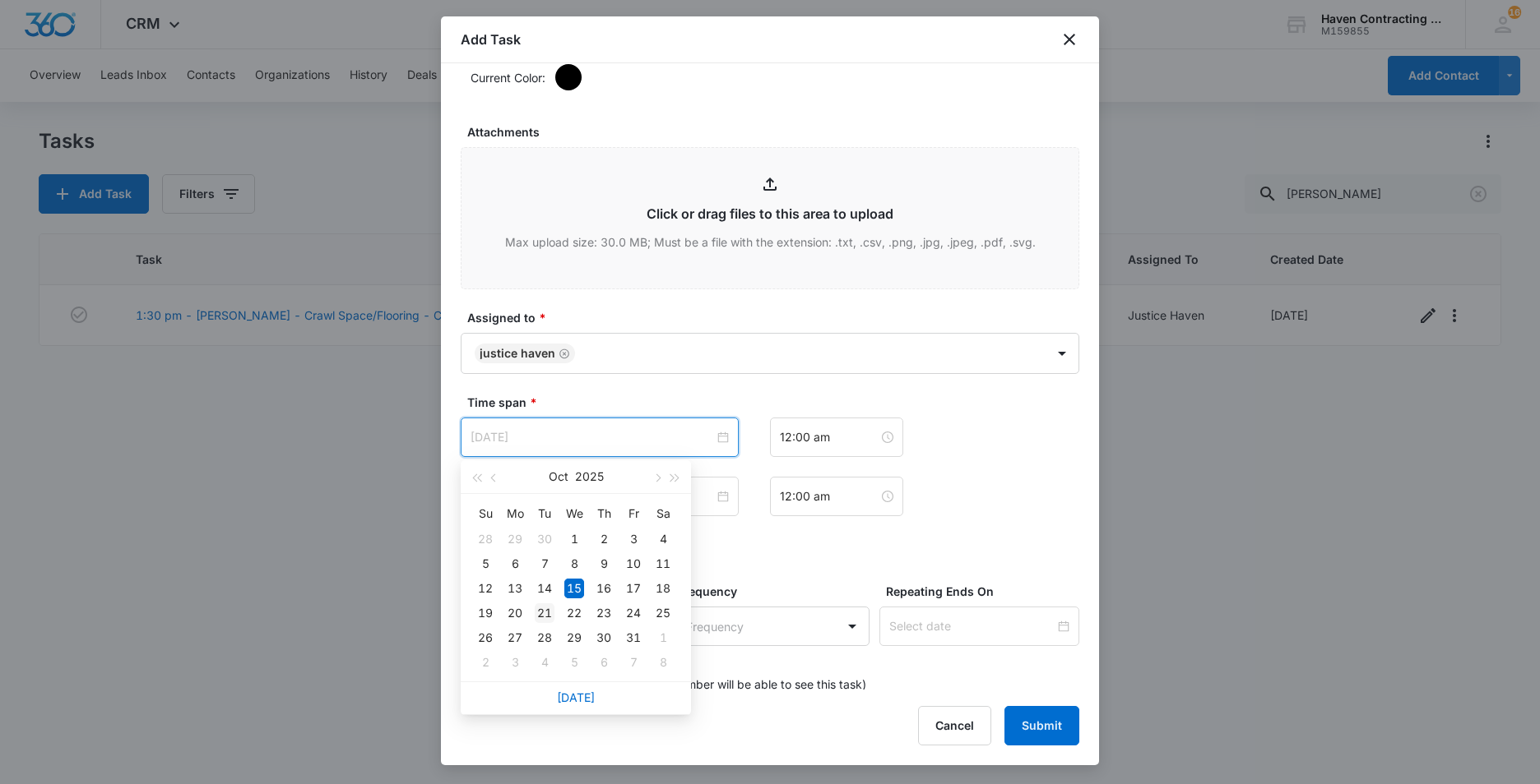
type input "Oct 21, 2025"
click at [542, 616] on div "21" at bounding box center [544, 613] width 19 height 19
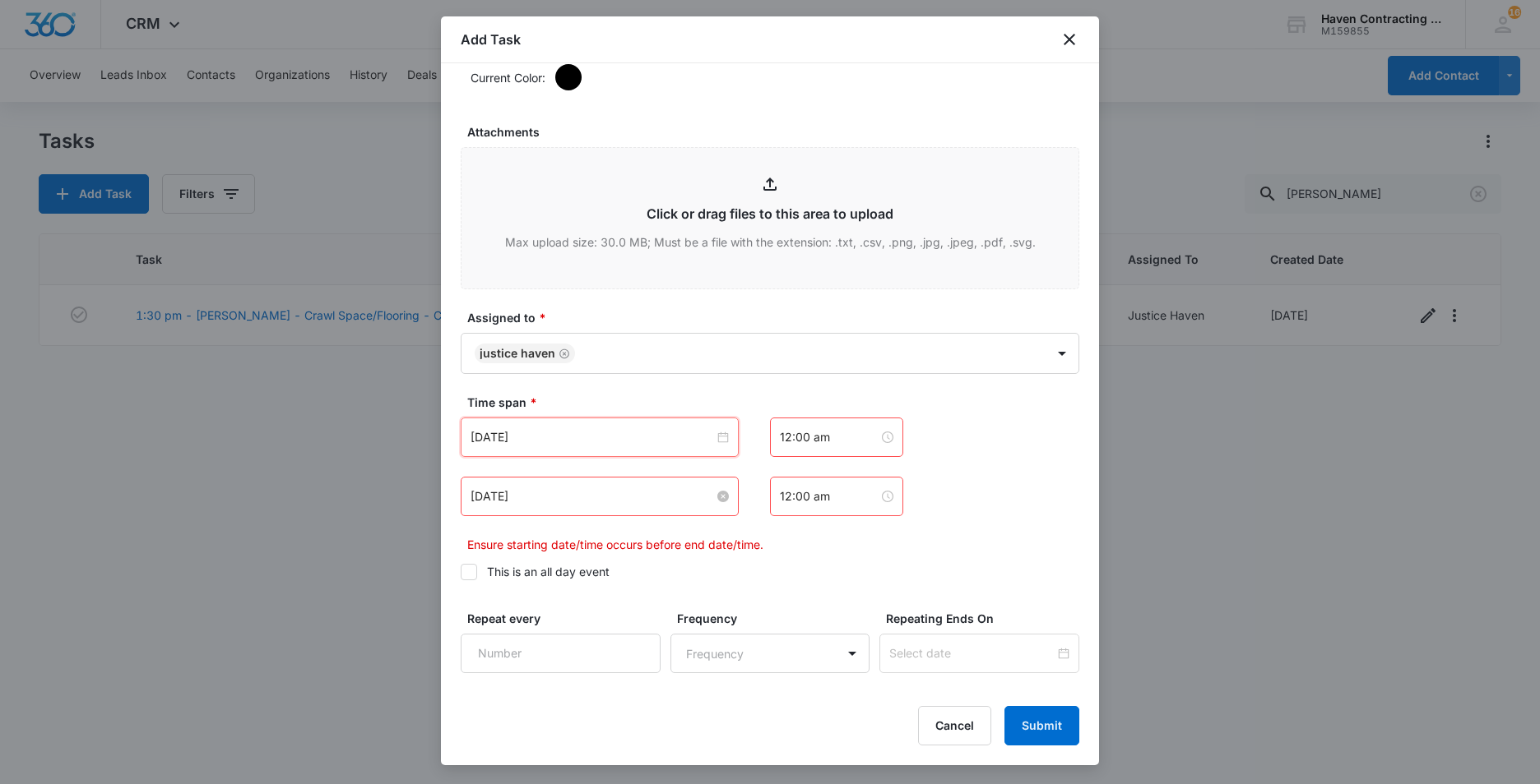
click at [545, 497] on input "Oct 15, 2025" at bounding box center [591, 496] width 243 height 18
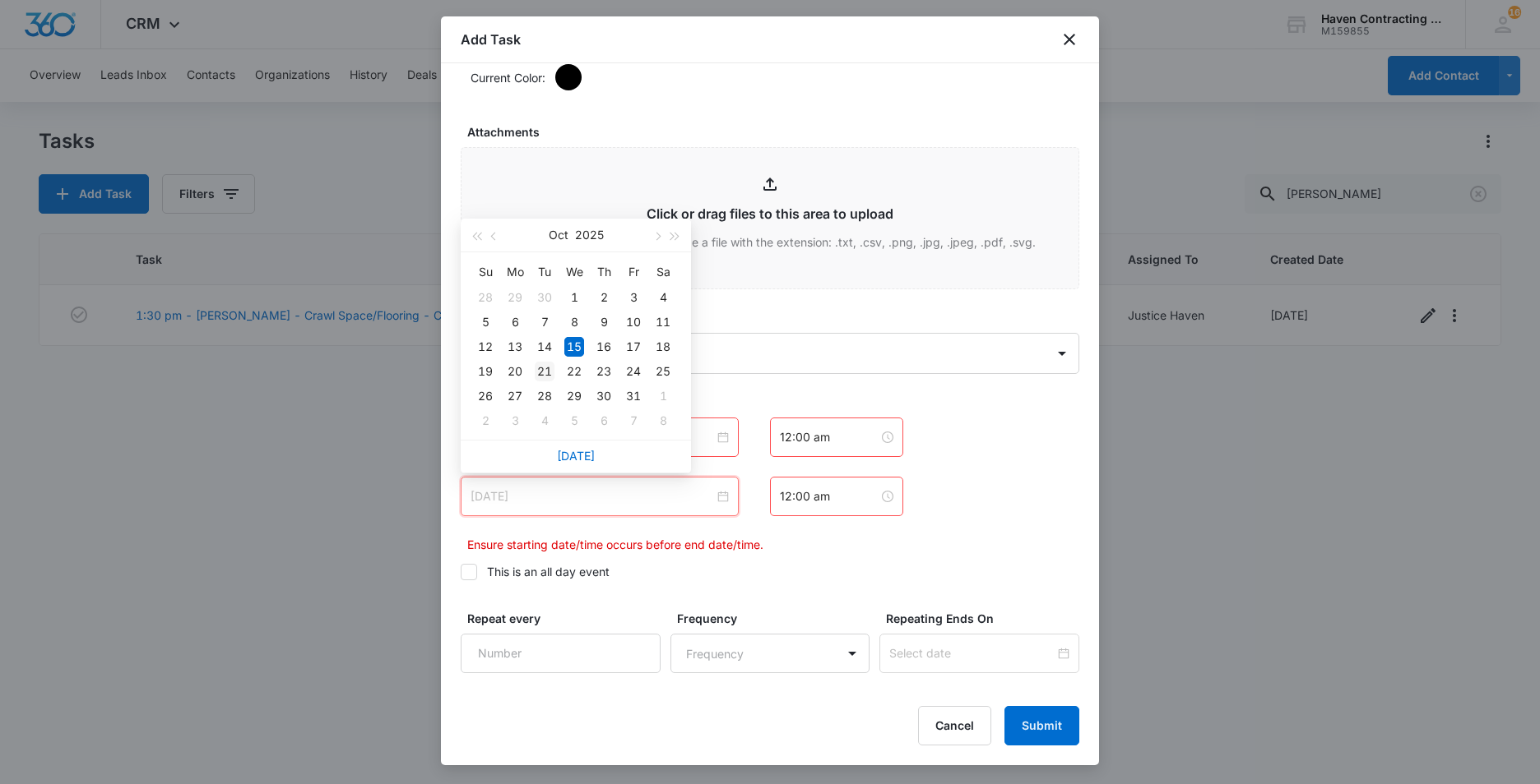
type input "Oct 21, 2025"
click at [542, 373] on div "21" at bounding box center [544, 371] width 19 height 19
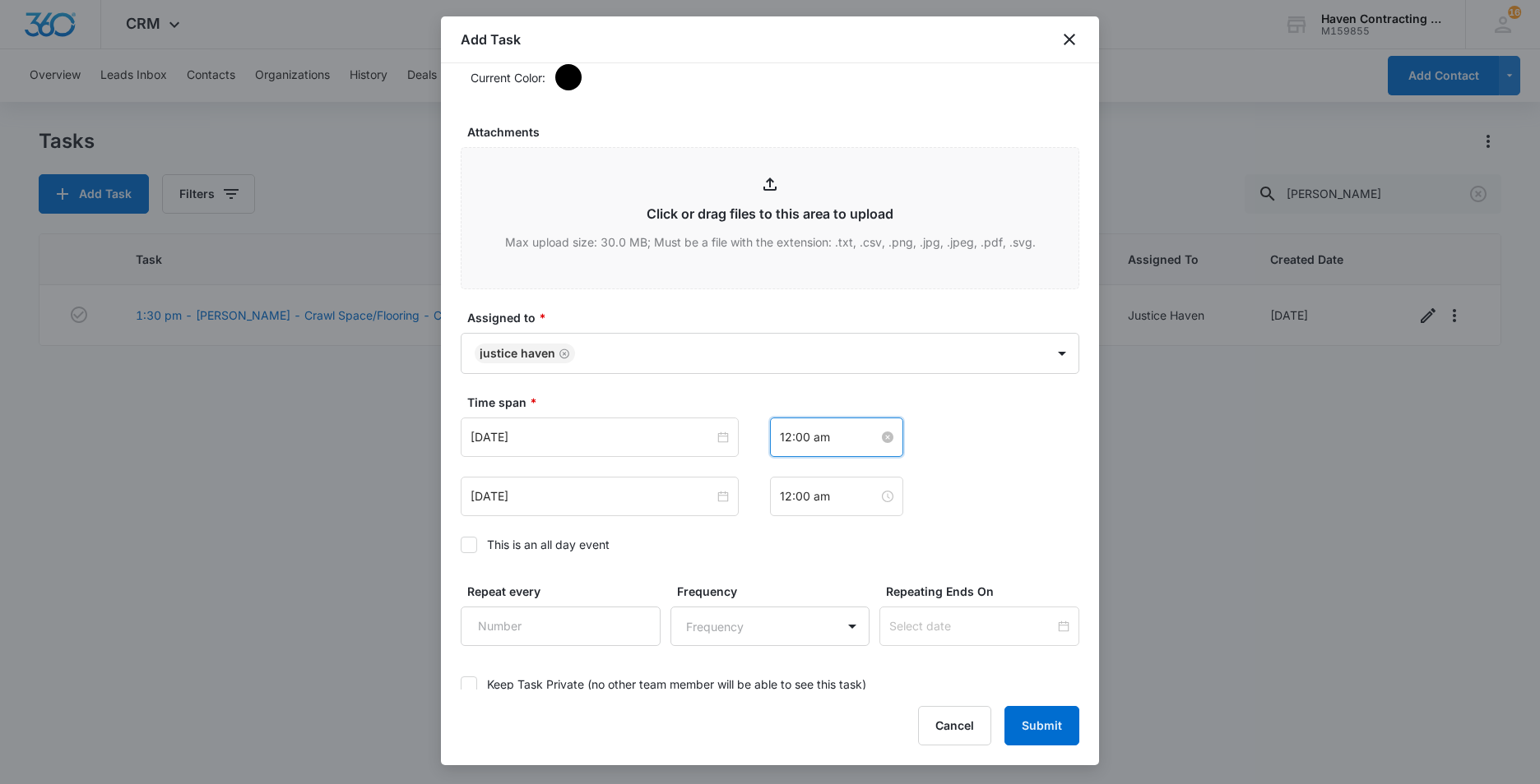
click at [830, 441] on input "12:00 am" at bounding box center [829, 437] width 98 height 18
click at [783, 499] on div "01" at bounding box center [786, 498] width 46 height 23
click at [874, 495] on div "PM" at bounding box center [879, 498] width 46 height 23
type input "1:00 pm"
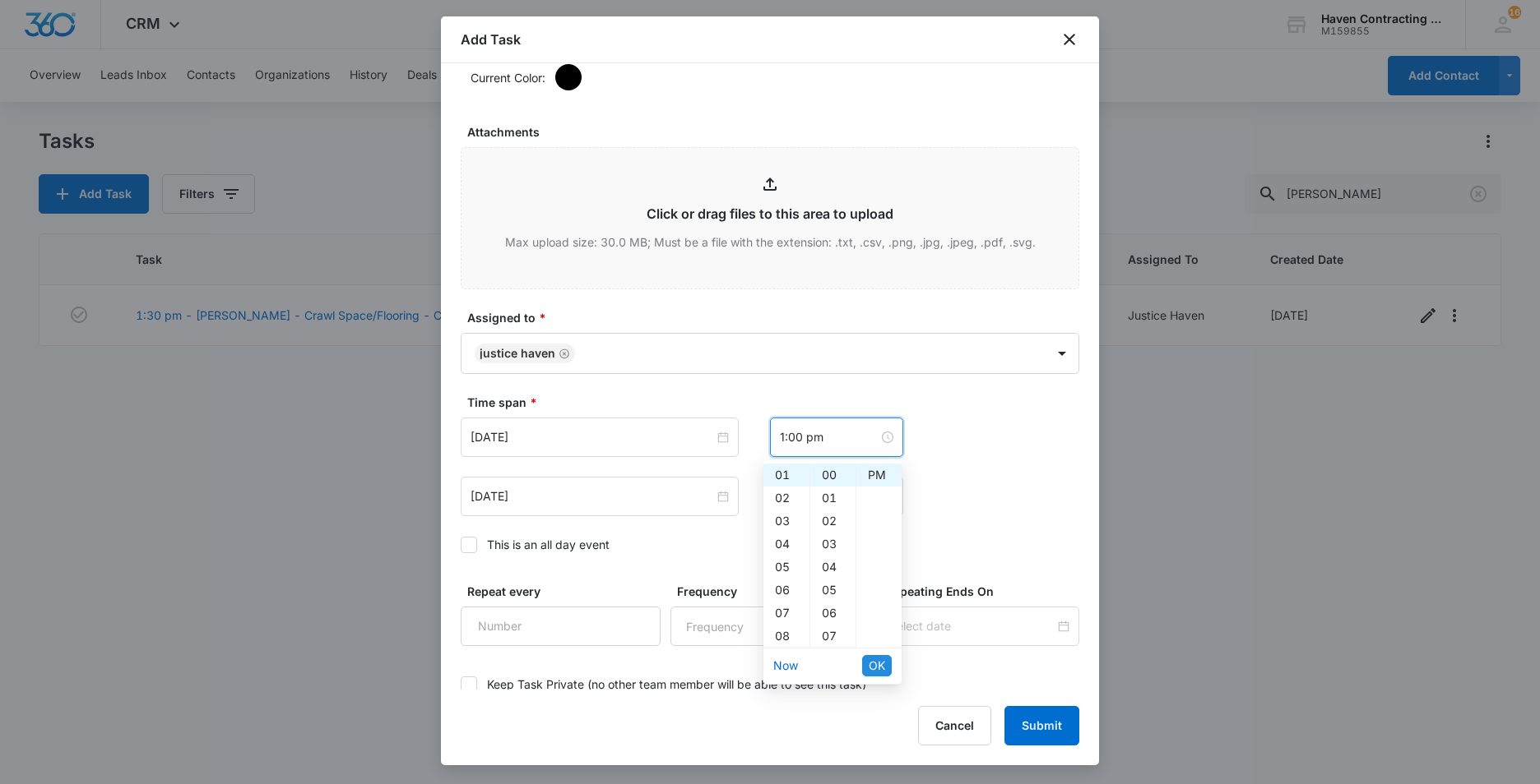
click at [874, 660] on span "OK" at bounding box center [877, 666] width 17 height 18
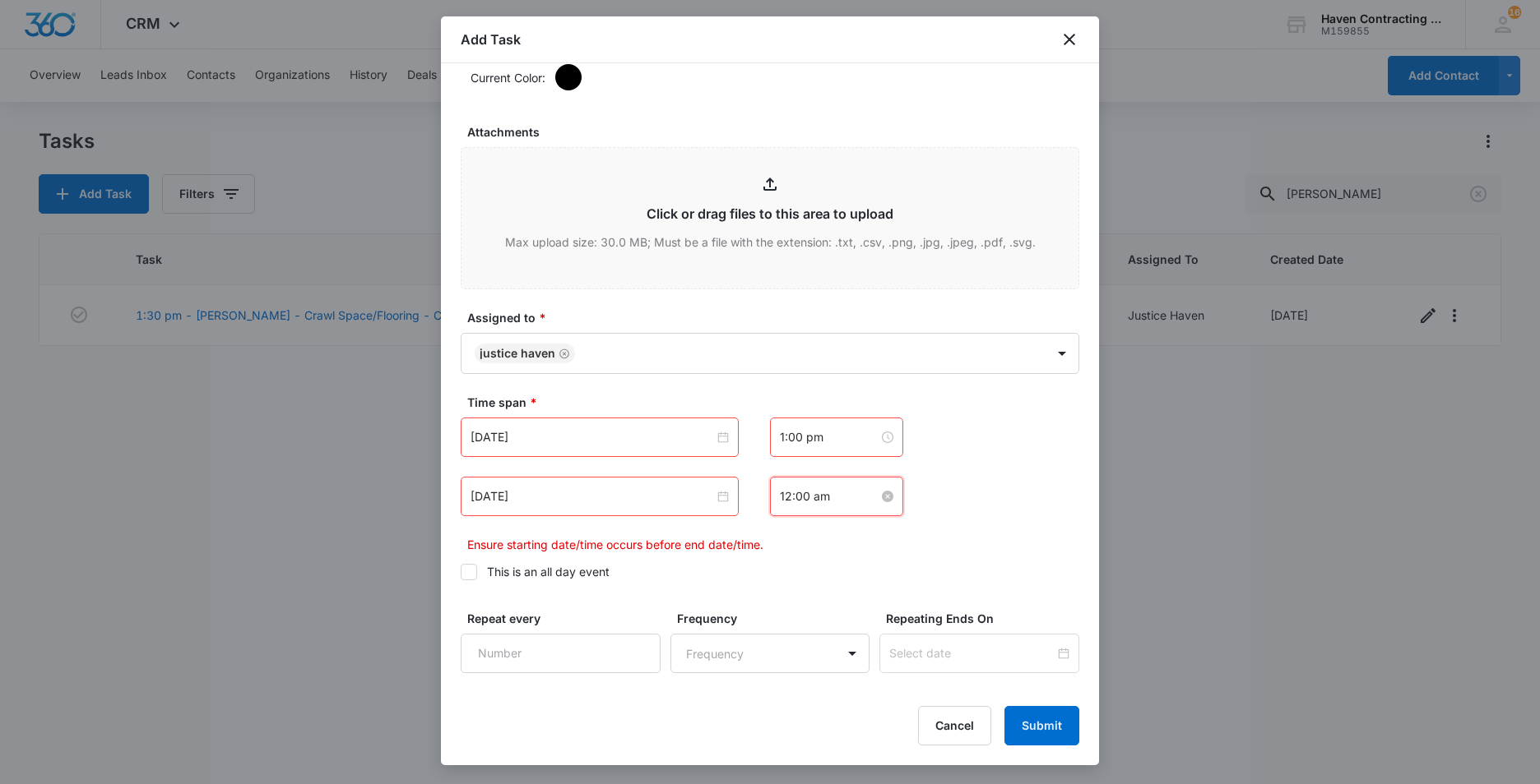
click at [827, 498] on input "12:00 am" at bounding box center [829, 496] width 98 height 18
click at [777, 581] on div "02" at bounding box center [786, 581] width 46 height 23
click at [876, 549] on div "PM" at bounding box center [879, 557] width 46 height 23
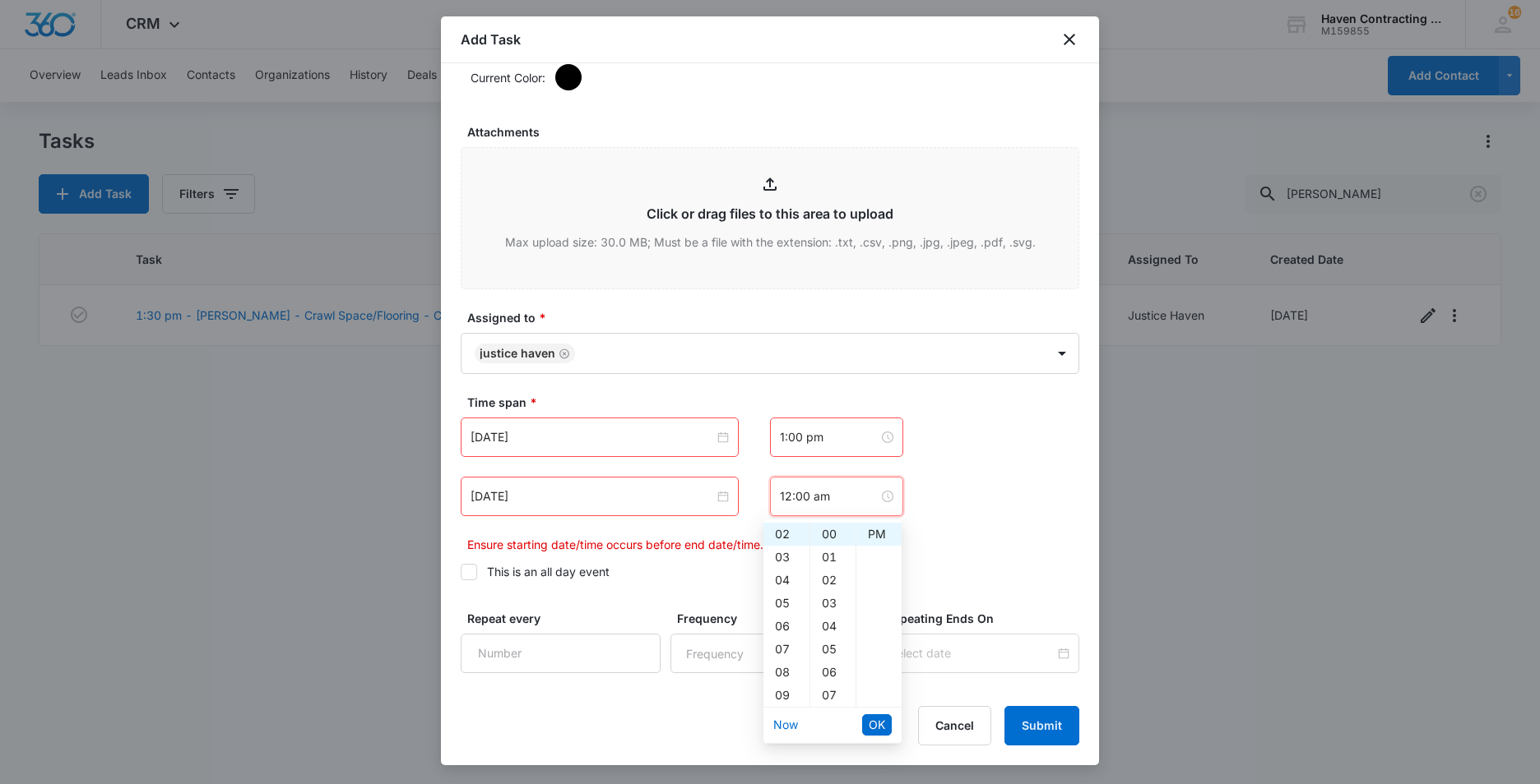
click at [969, 527] on div "Oct 21, 2025 Oct 2025 Su Mo Tu We Th Fr Sa 28 29 30 1 2 3 4 5 6 7 8 9 10 11 12 …" at bounding box center [770, 485] width 619 height 136
click at [831, 497] on input "12:00 am" at bounding box center [829, 496] width 98 height 18
drag, startPoint x: 783, startPoint y: 559, endPoint x: 833, endPoint y: 551, distance: 50.6
click at [783, 559] on div "01" at bounding box center [786, 557] width 46 height 23
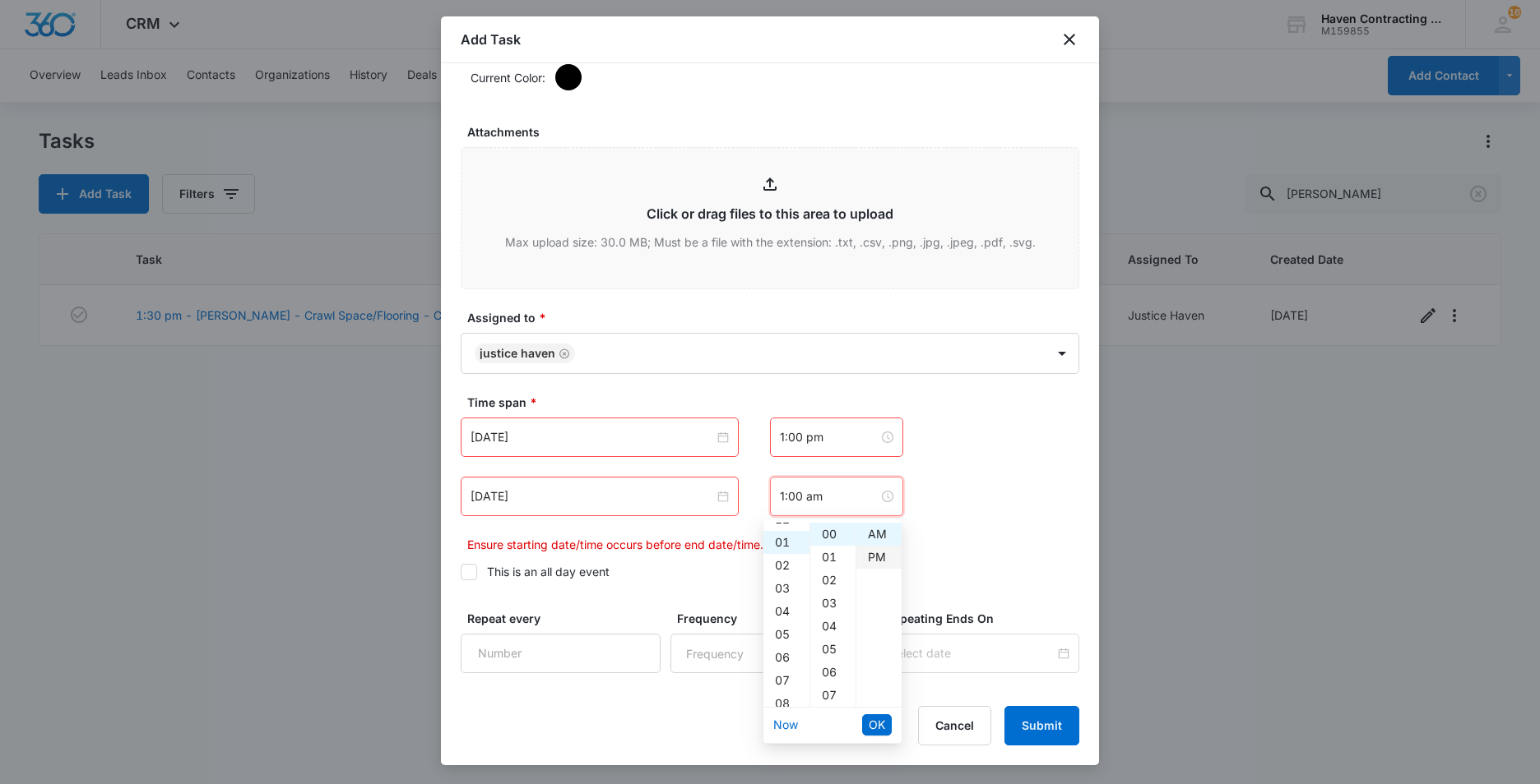
scroll to position [23, 0]
click at [876, 557] on div "PM" at bounding box center [879, 557] width 46 height 23
click at [826, 496] on input "1:00 pm" at bounding box center [829, 496] width 98 height 18
click at [777, 559] on div "02" at bounding box center [786, 557] width 46 height 23
type input "2:00 pm"
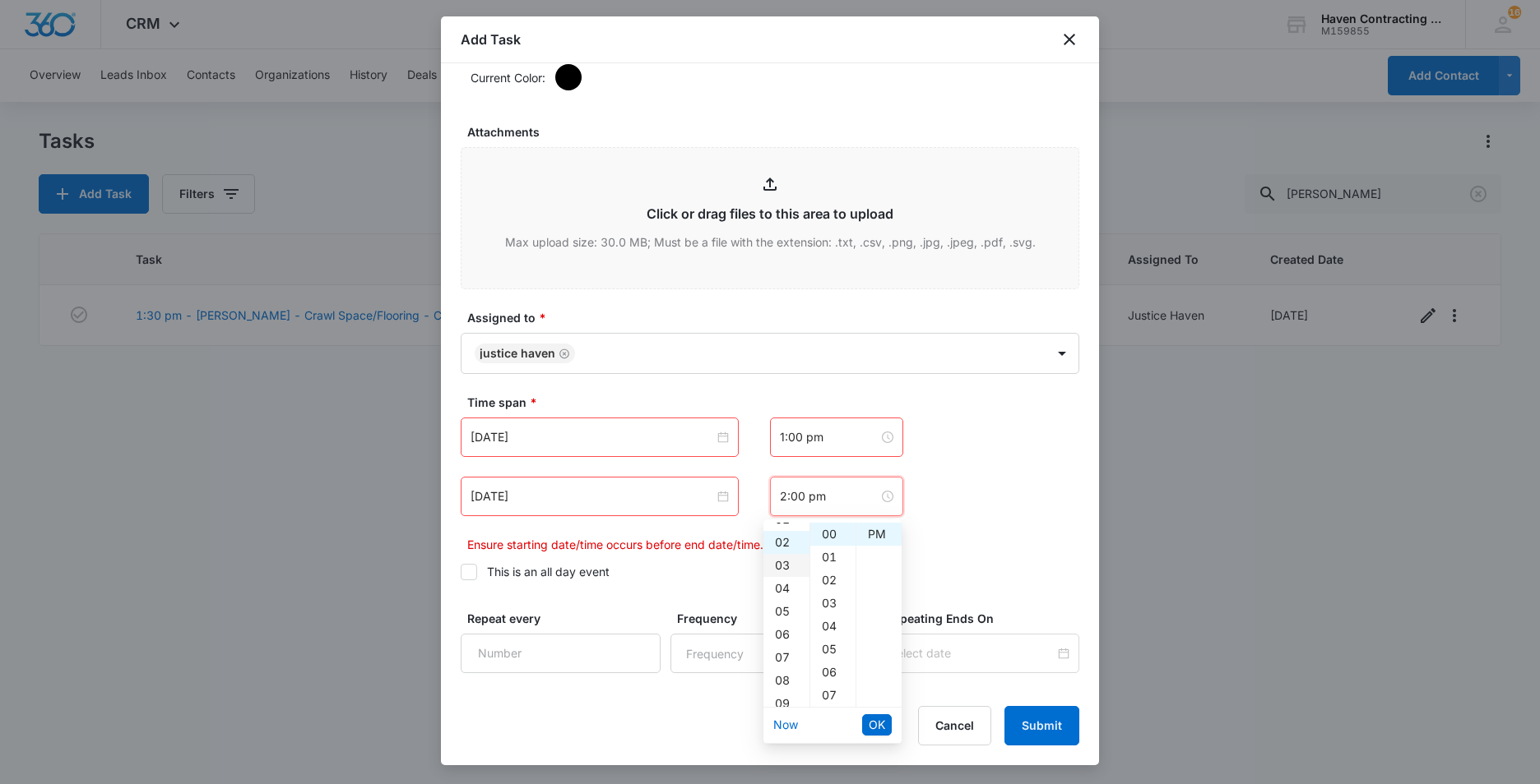
scroll to position [46, 0]
click at [881, 532] on div "PM" at bounding box center [879, 534] width 46 height 23
click at [879, 716] on button "OK" at bounding box center [877, 725] width 30 height 21
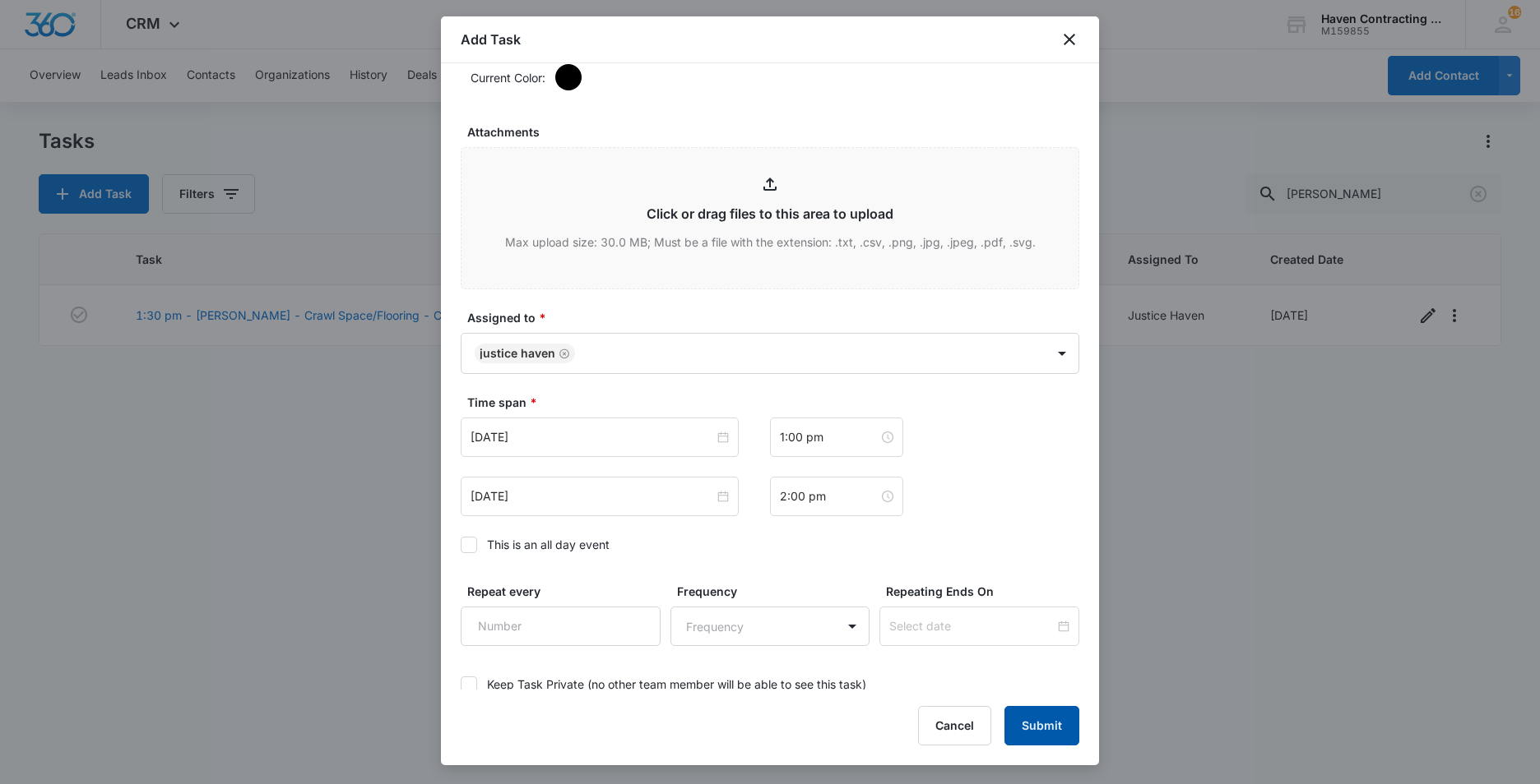
click at [1034, 723] on button "Submit" at bounding box center [1042, 725] width 75 height 39
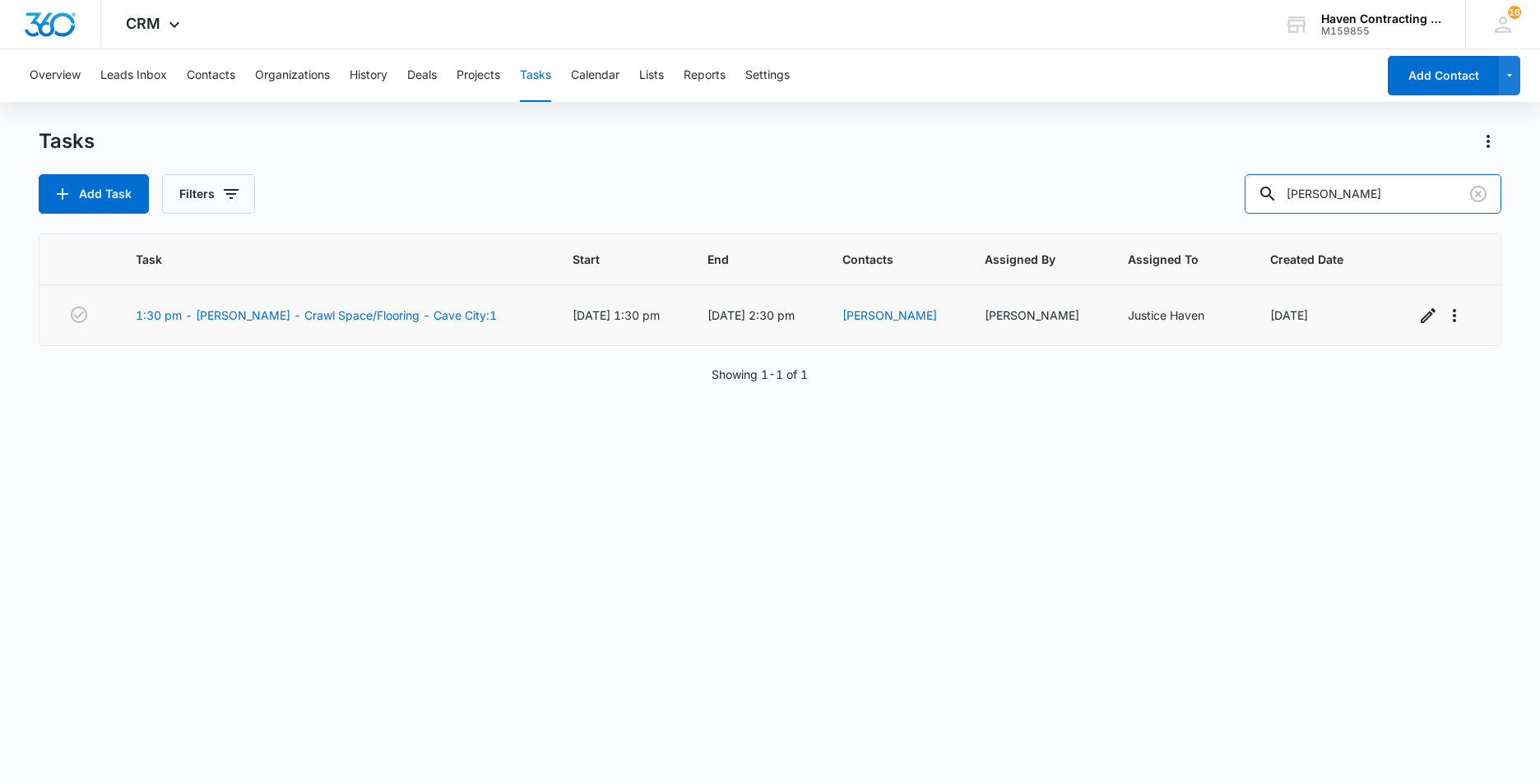
drag, startPoint x: 1346, startPoint y: 199, endPoint x: 839, endPoint y: 290, distance: 515.1
click at [904, 282] on div "Tasks Add Task Filters leblanc Task Start End Contacts Assigned By Assigned To …" at bounding box center [770, 455] width 1463 height 654
type input "[PERSON_NAME]"
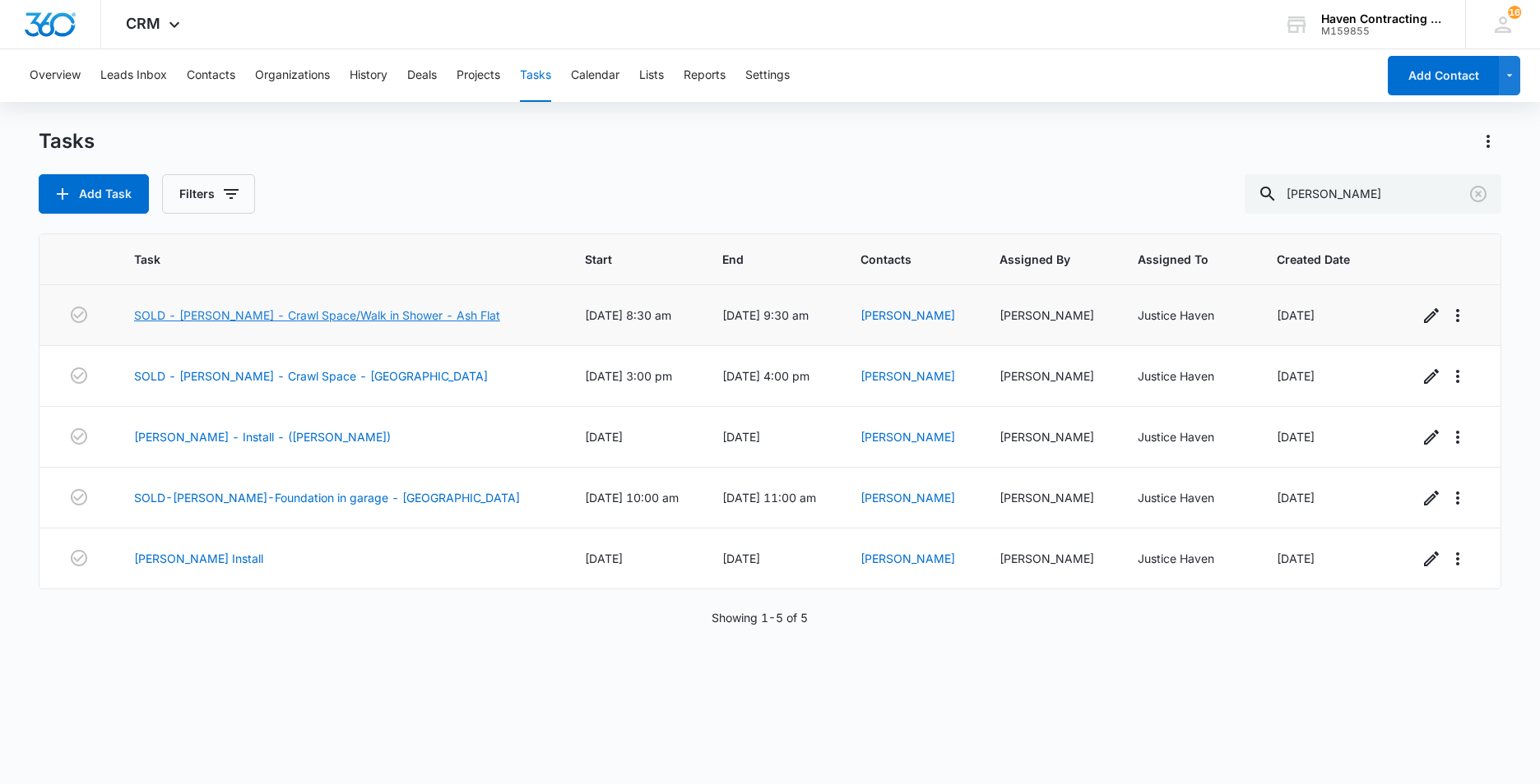
click at [197, 317] on link "SOLD - [PERSON_NAME] - Crawl Space/Walk in Shower - Ash Flat" at bounding box center [317, 316] width 366 height 18
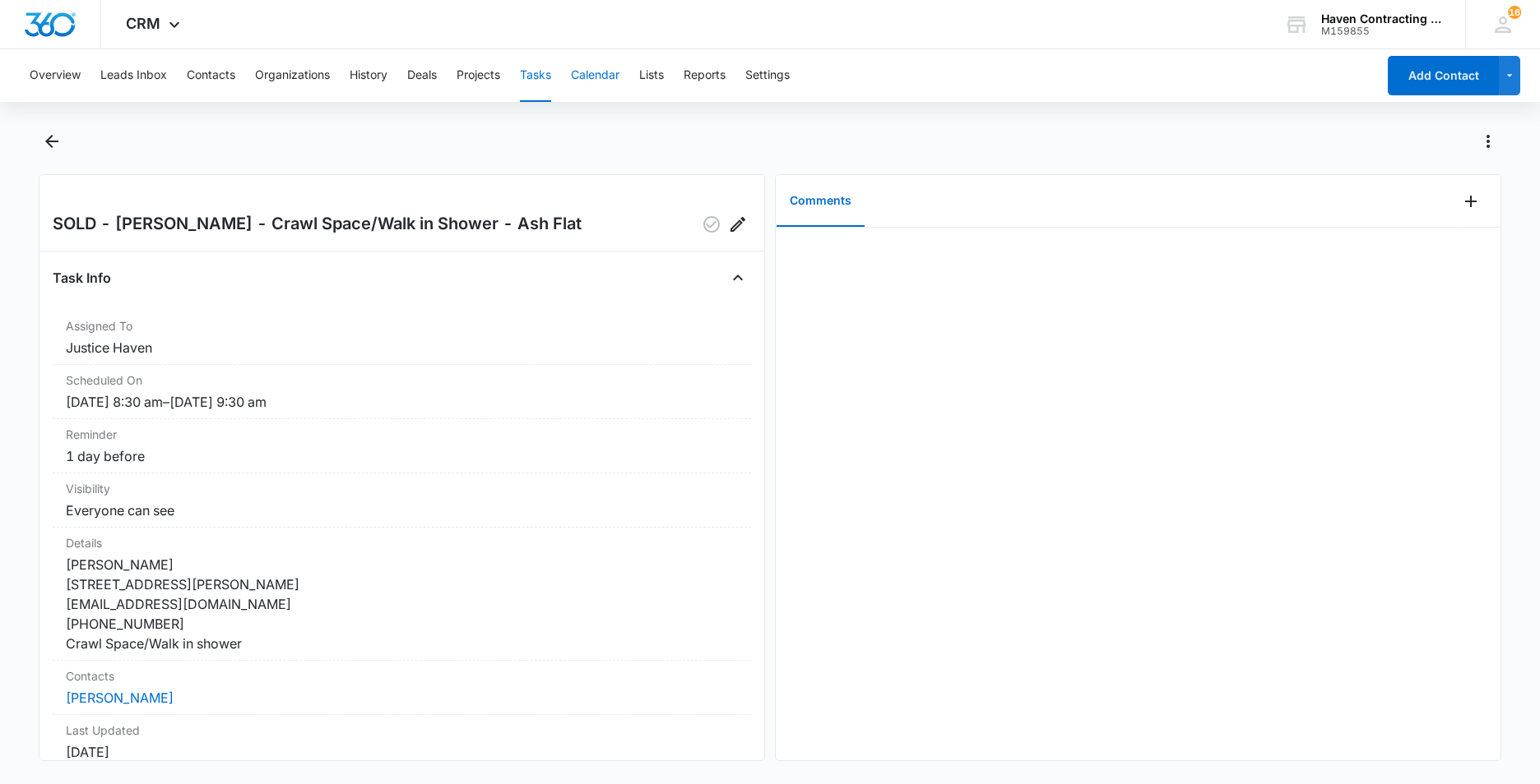
click at [598, 75] on button "Calendar" at bounding box center [595, 75] width 48 height 53
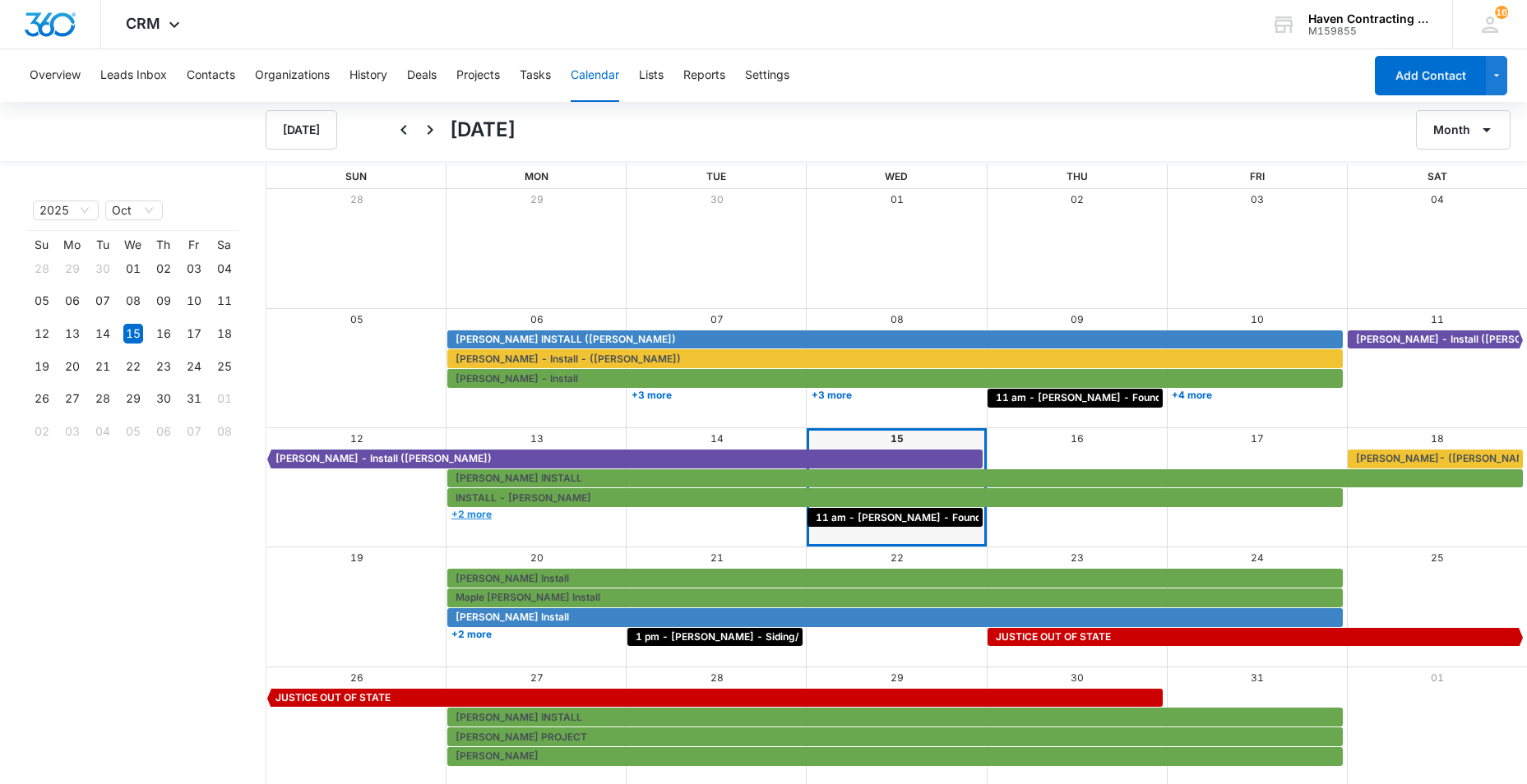
click at [472, 511] on link "+2 more" at bounding box center [535, 514] width 175 height 12
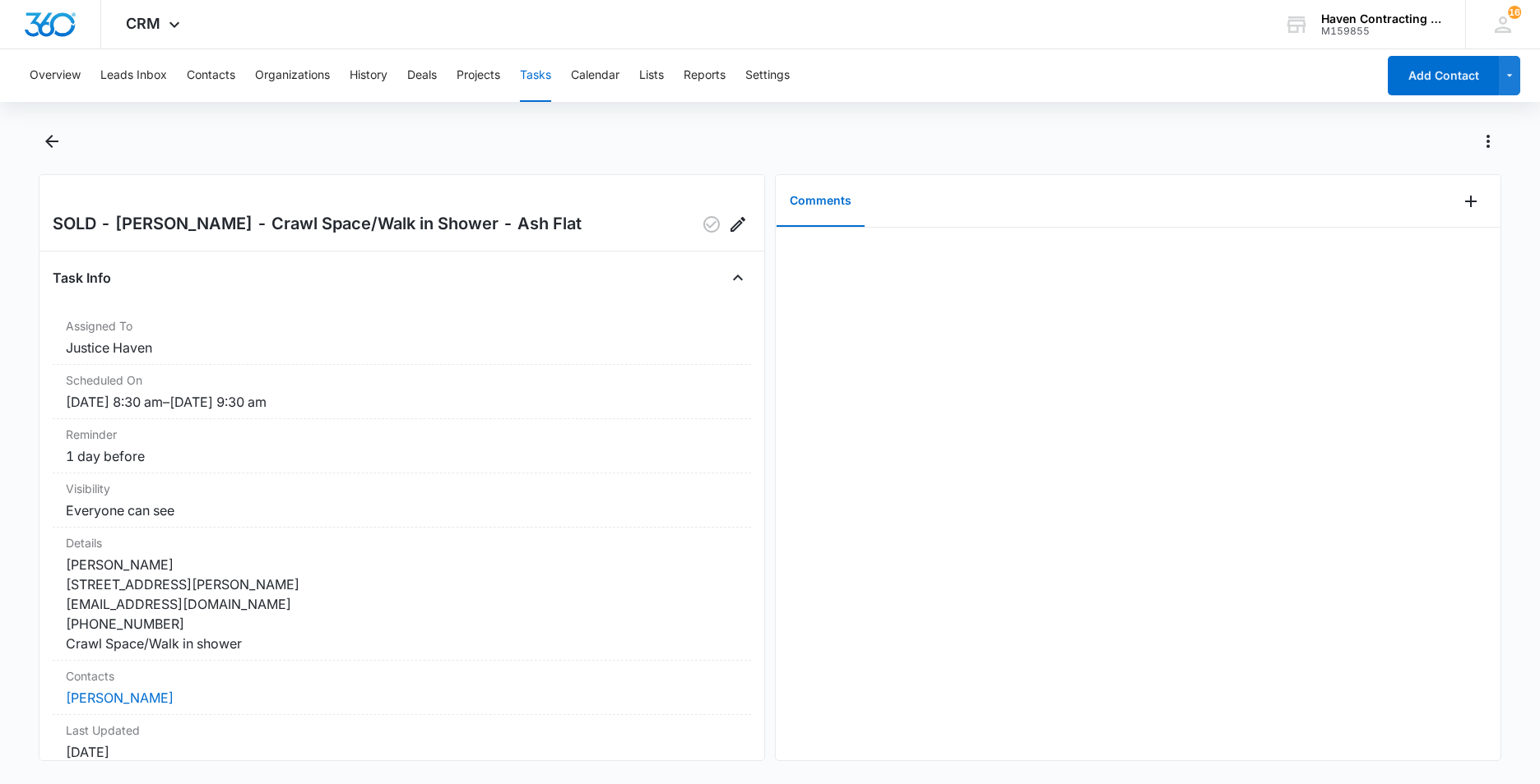
click at [540, 79] on button "Tasks" at bounding box center [535, 75] width 32 height 53
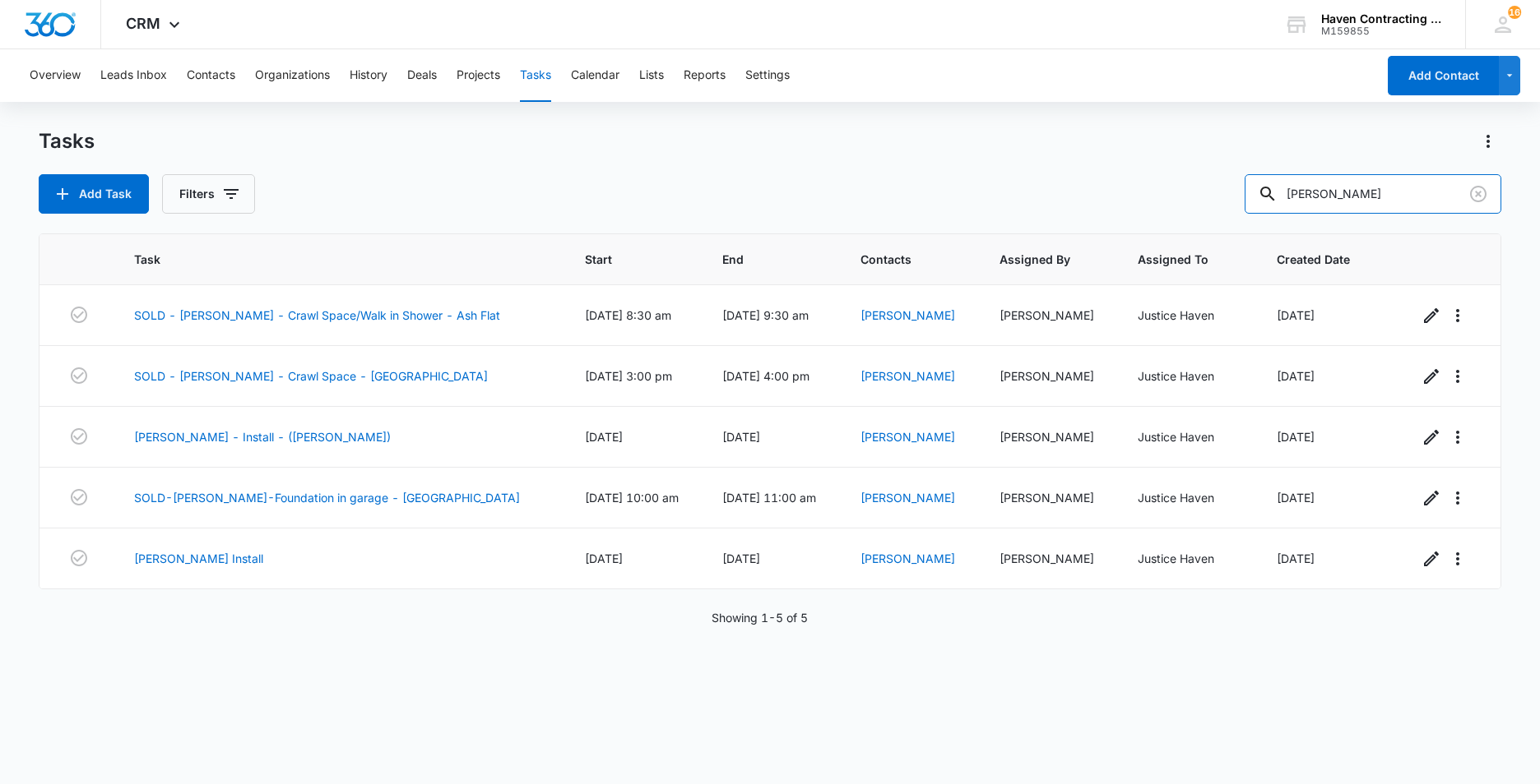
drag, startPoint x: 1346, startPoint y: 198, endPoint x: 1087, endPoint y: 217, distance: 259.7
click at [1142, 210] on div "Add Task Filters [PERSON_NAME]" at bounding box center [770, 194] width 1463 height 39
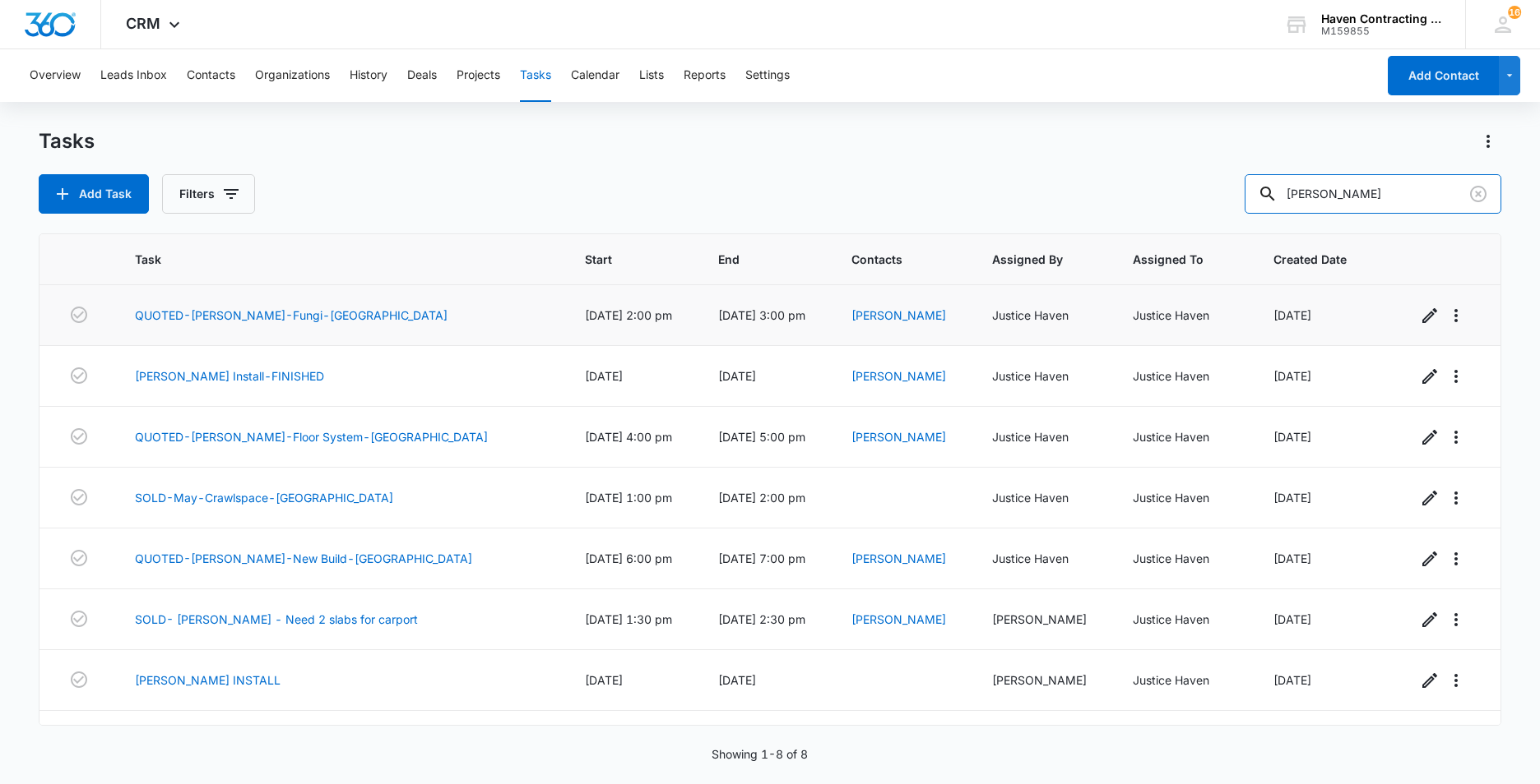
click at [856, 256] on div "Tasks Add Task Filters [PERSON_NAME] Task Start End Contacts Assigned By Assign…" at bounding box center [770, 455] width 1463 height 654
type input "[PERSON_NAME]"
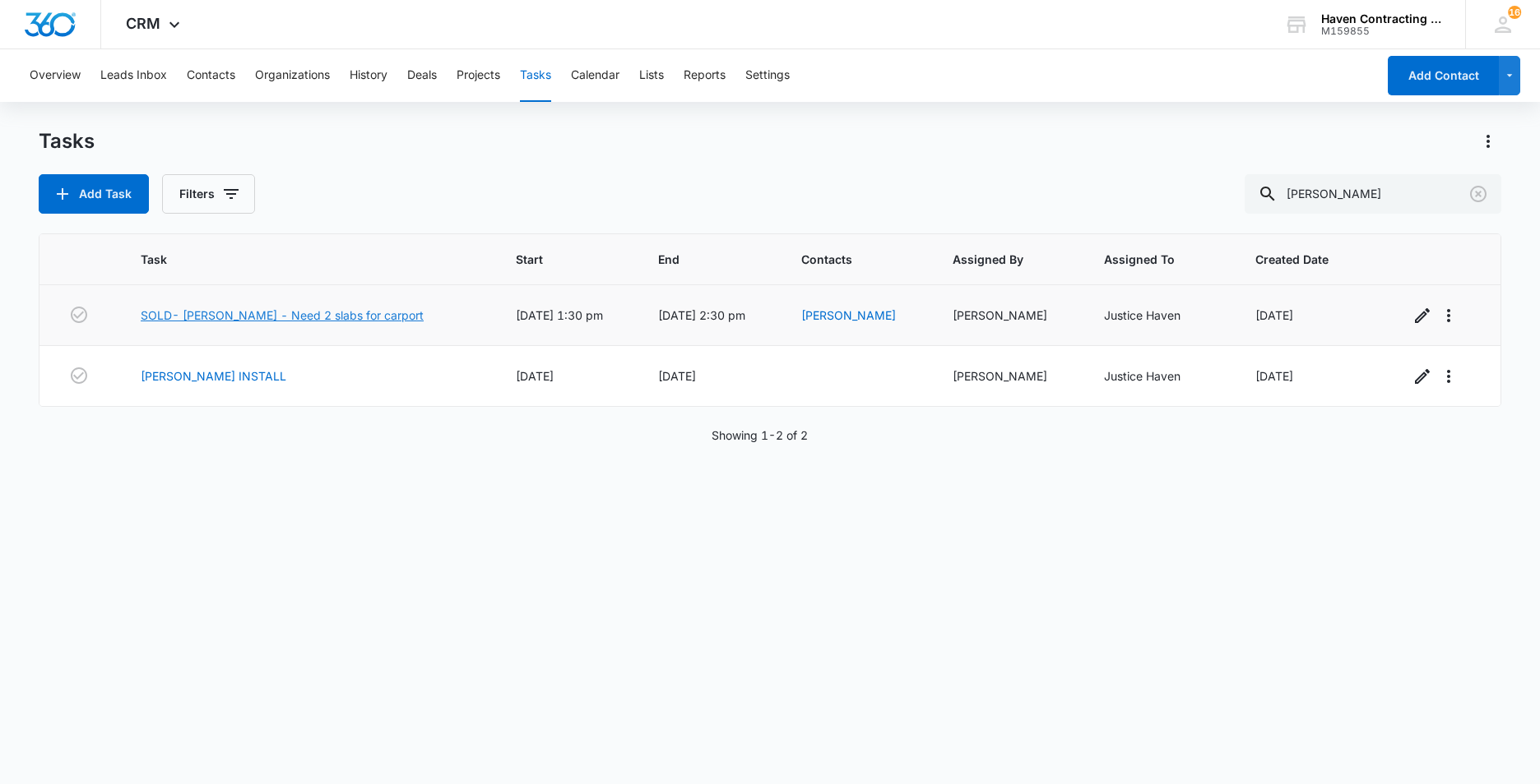
click at [194, 316] on link "SOLD- [PERSON_NAME] - Need 2 slabs for carport" at bounding box center [282, 316] width 283 height 18
